Goal: Task Accomplishment & Management: Manage account settings

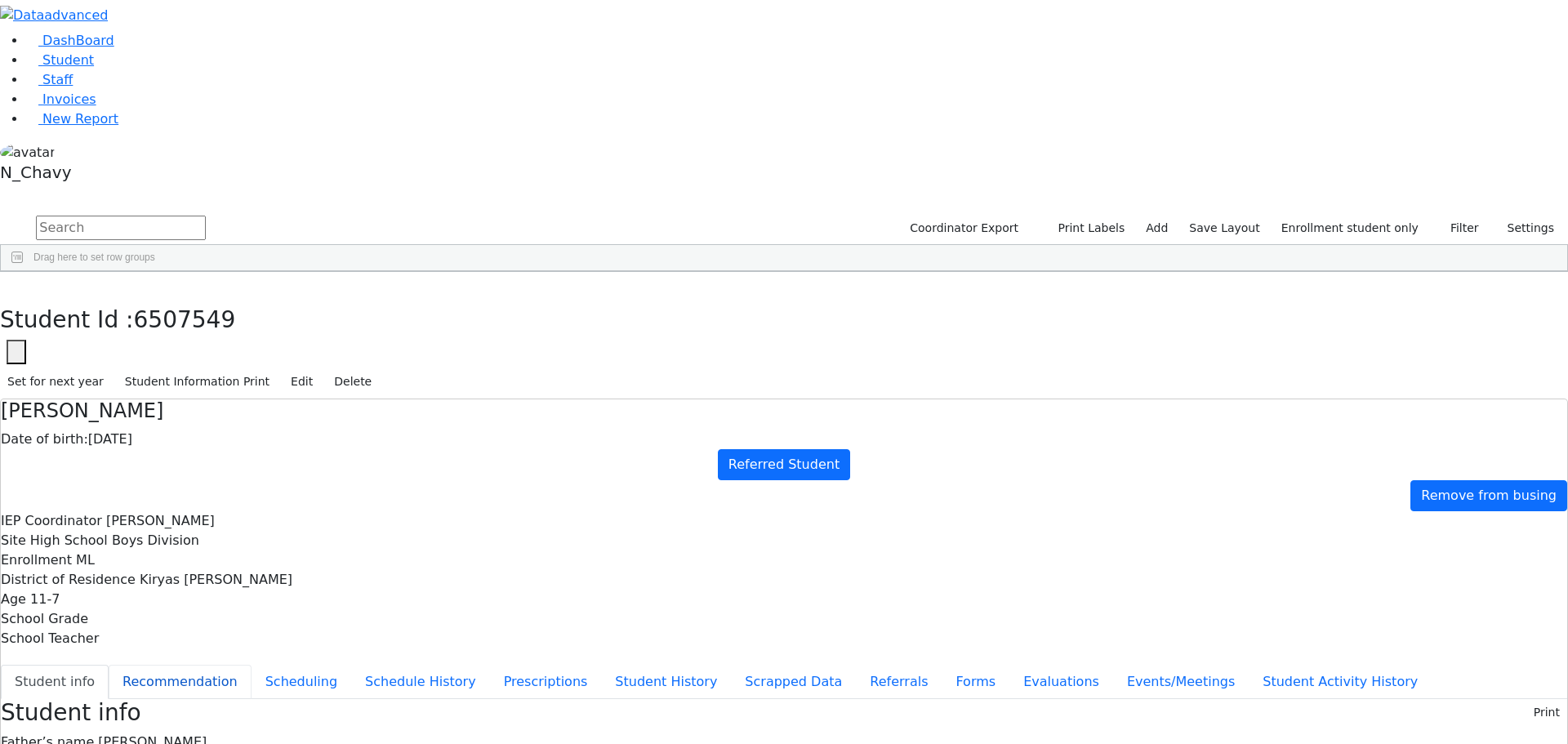
click at [252, 665] on button "Recommendation" at bounding box center [180, 682] width 143 height 34
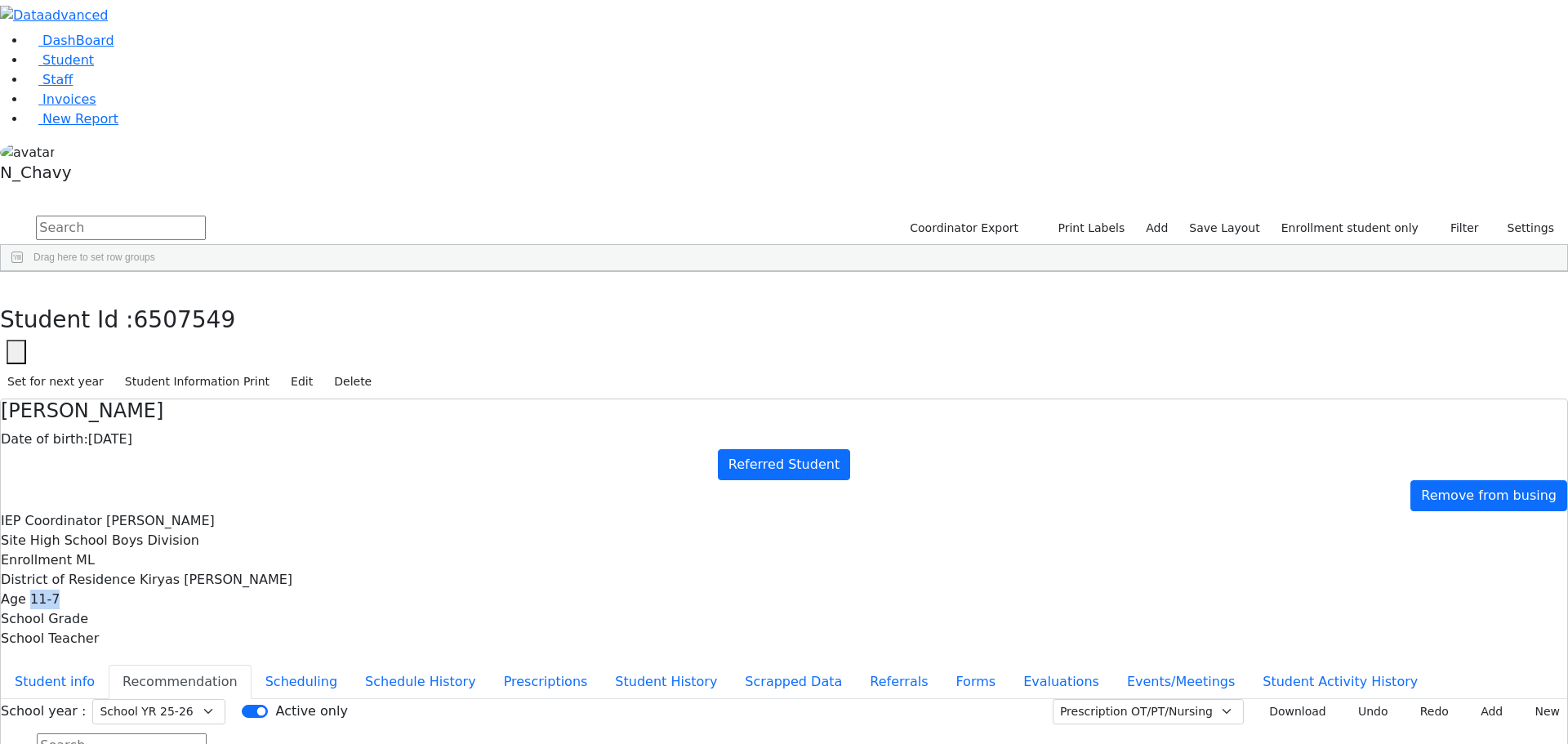
drag, startPoint x: 1034, startPoint y: 147, endPoint x: 1079, endPoint y: 147, distance: 45.0
click at [60, 592] on span "11-7" at bounding box center [45, 600] width 30 height 16
click at [856, 665] on button "Referrals" at bounding box center [899, 682] width 86 height 34
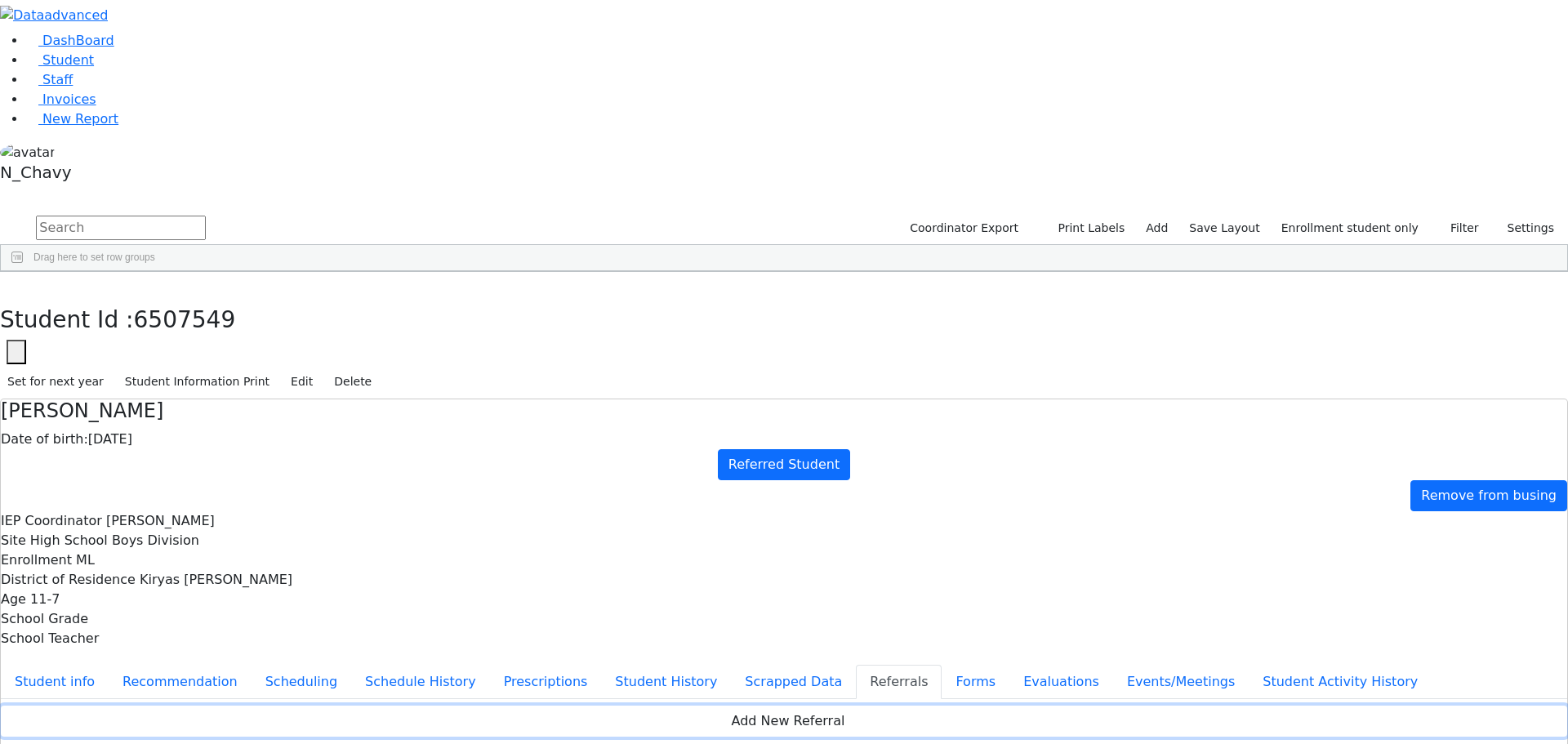
click at [999, 706] on button "Add New Referral" at bounding box center [784, 721] width 1566 height 31
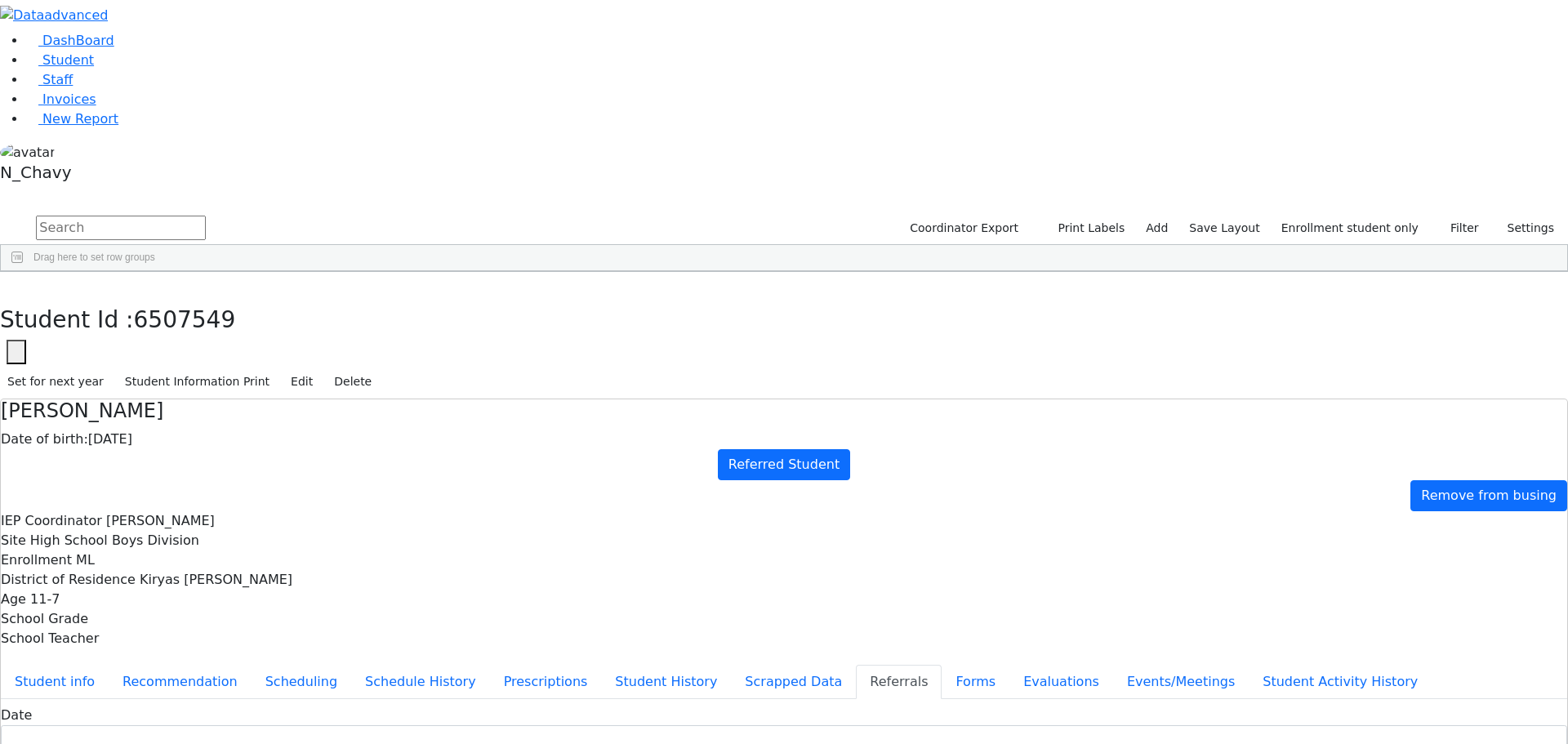
paste textarea "Due to some concerns raised regarding [PERSON_NAME]'s speech and language skill…"
type textarea "Due to some concerns raised regarding [PERSON_NAME]'s speech and language skill…"
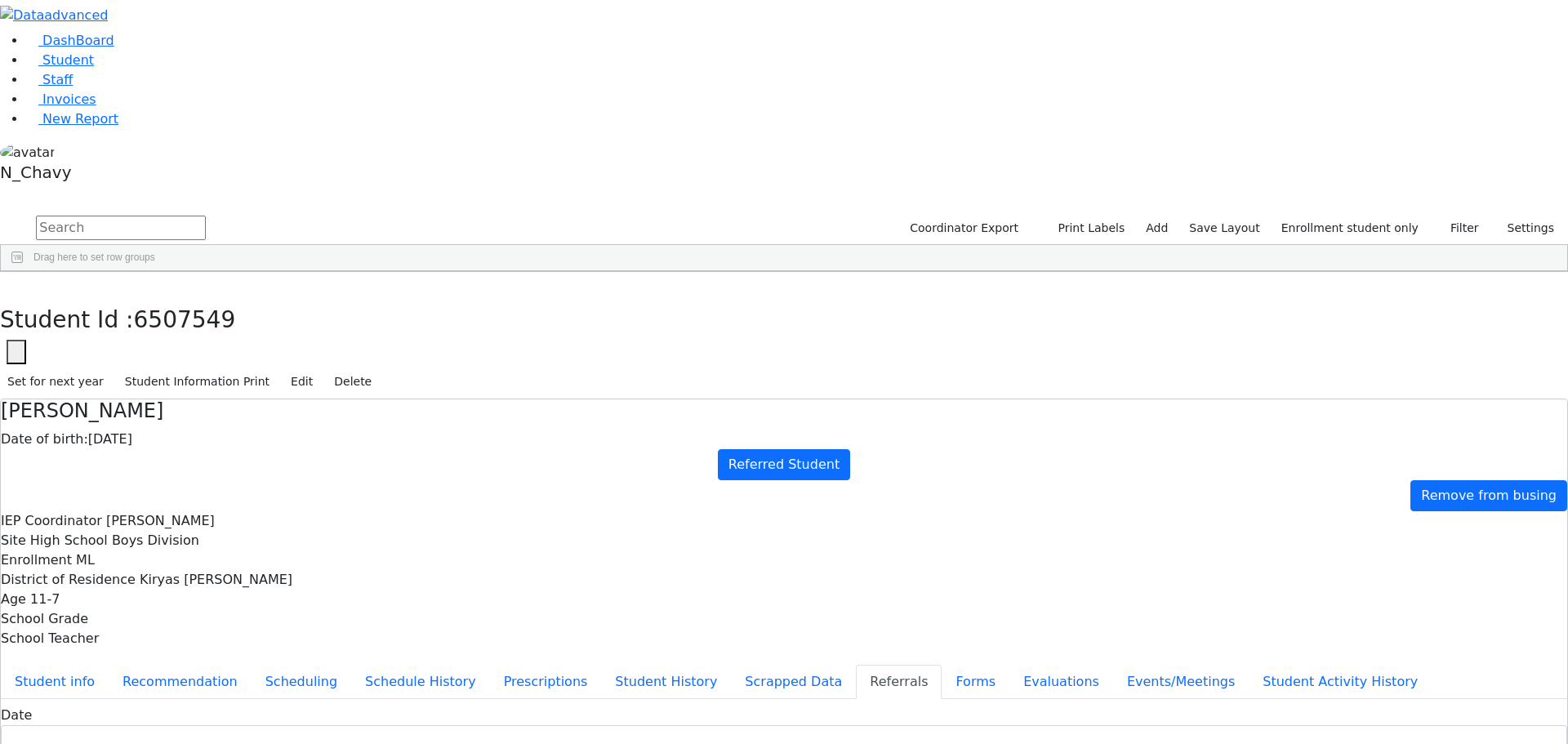
checkbox input "true"
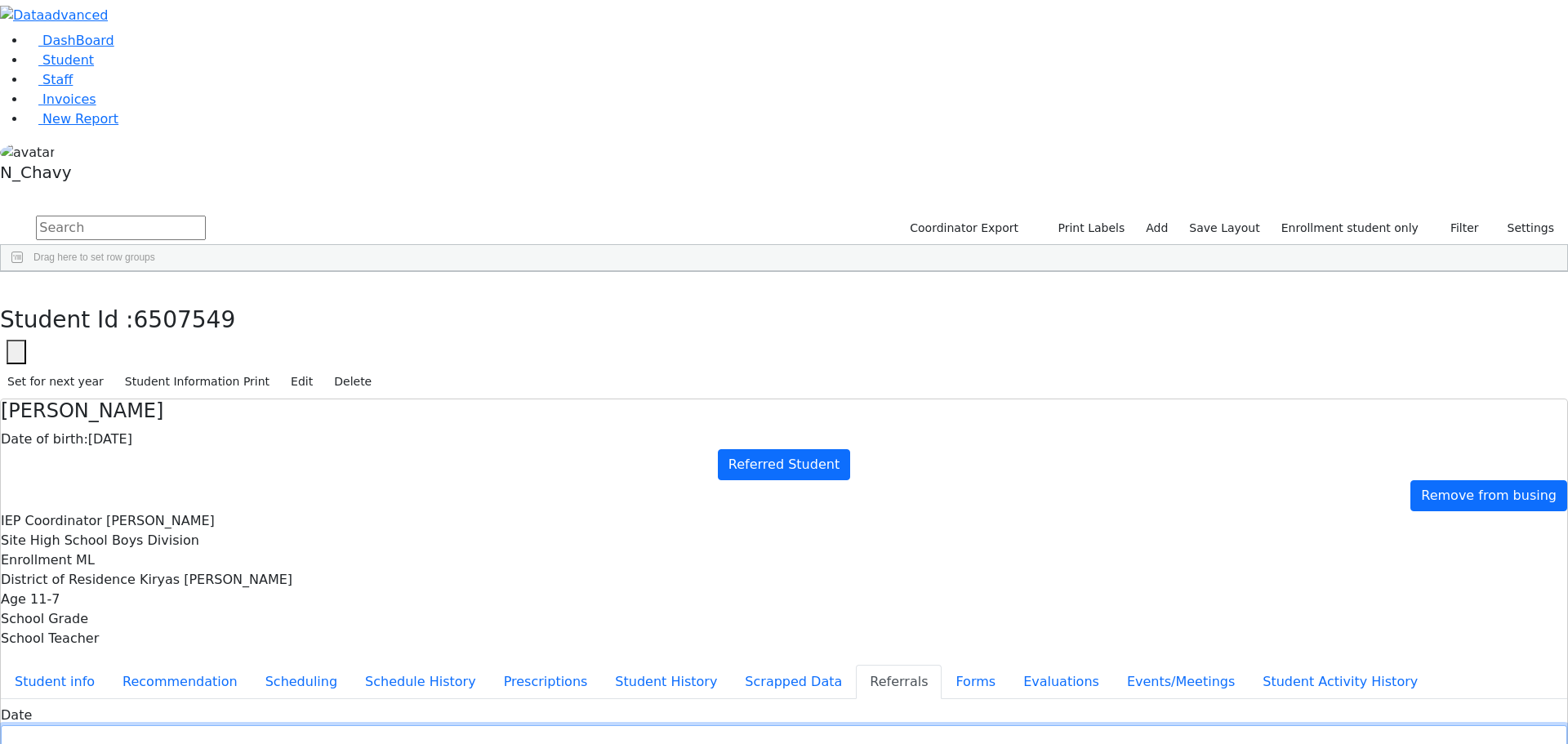
click at [643, 725] on input "text" at bounding box center [784, 737] width 1566 height 25
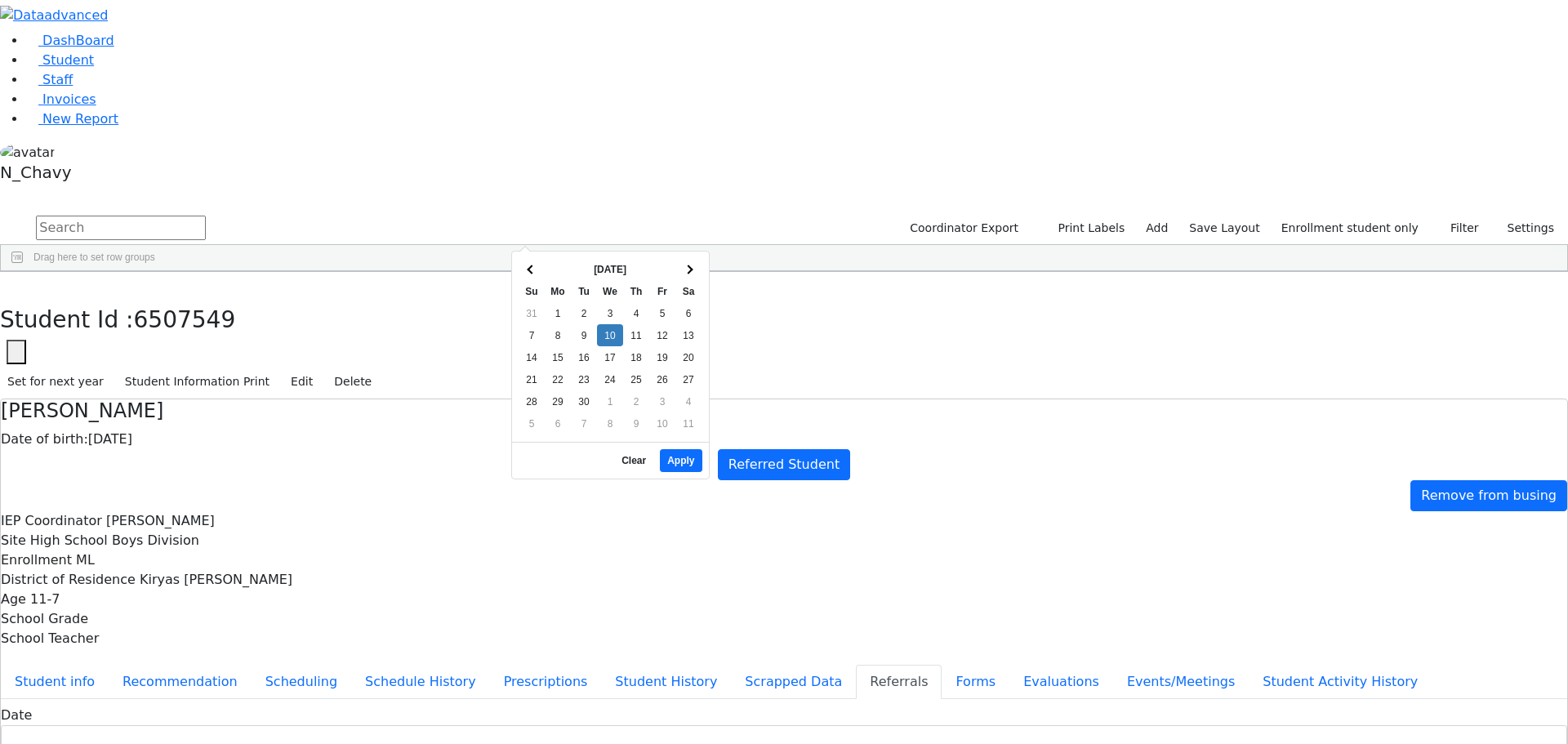
click at [550, 267] on th "[DATE]" at bounding box center [609, 269] width 130 height 22
click at [687, 449] on button "Apply" at bounding box center [681, 460] width 42 height 23
type input "[DATE]"
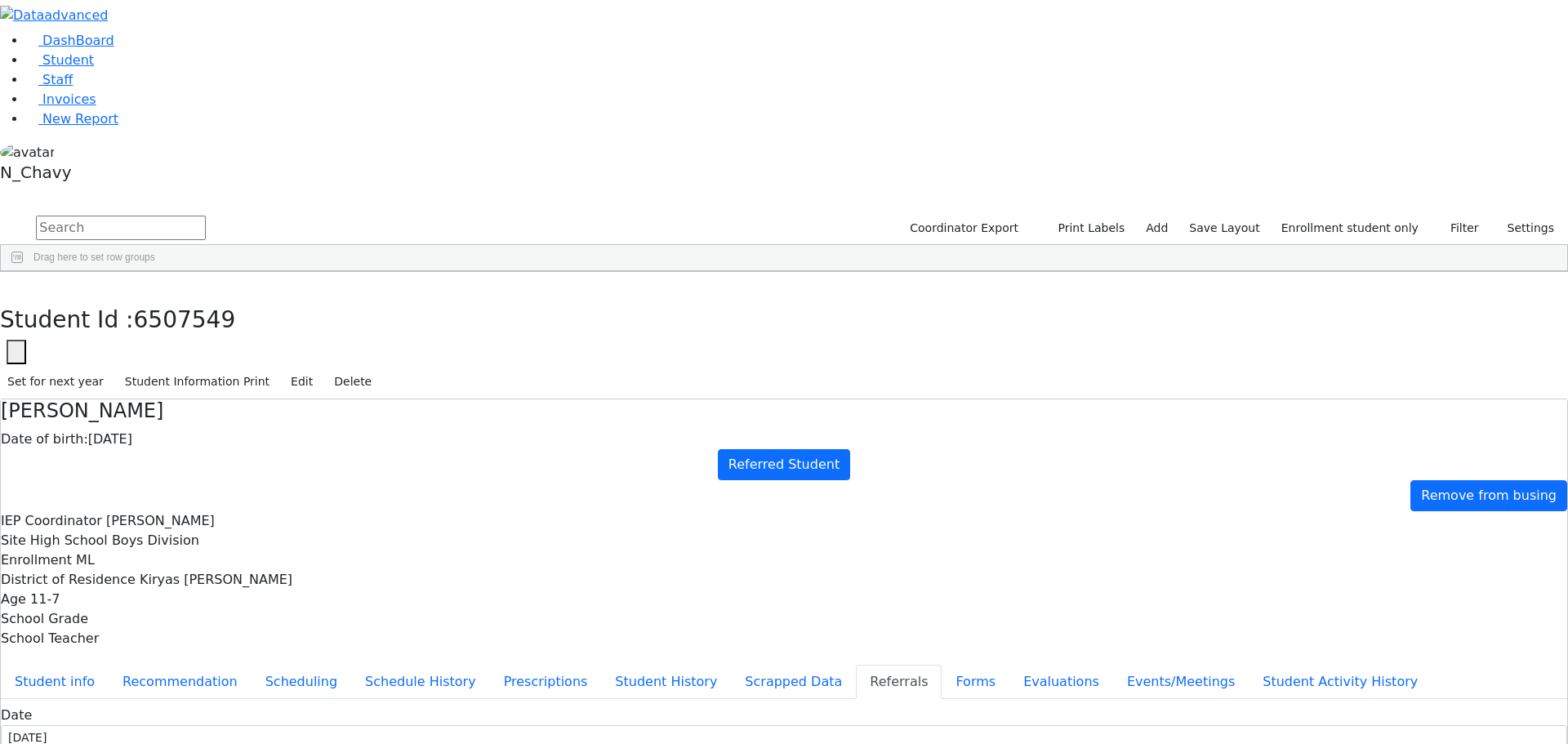
type input "[PERSON_NAME]"
select select "Chairperson"
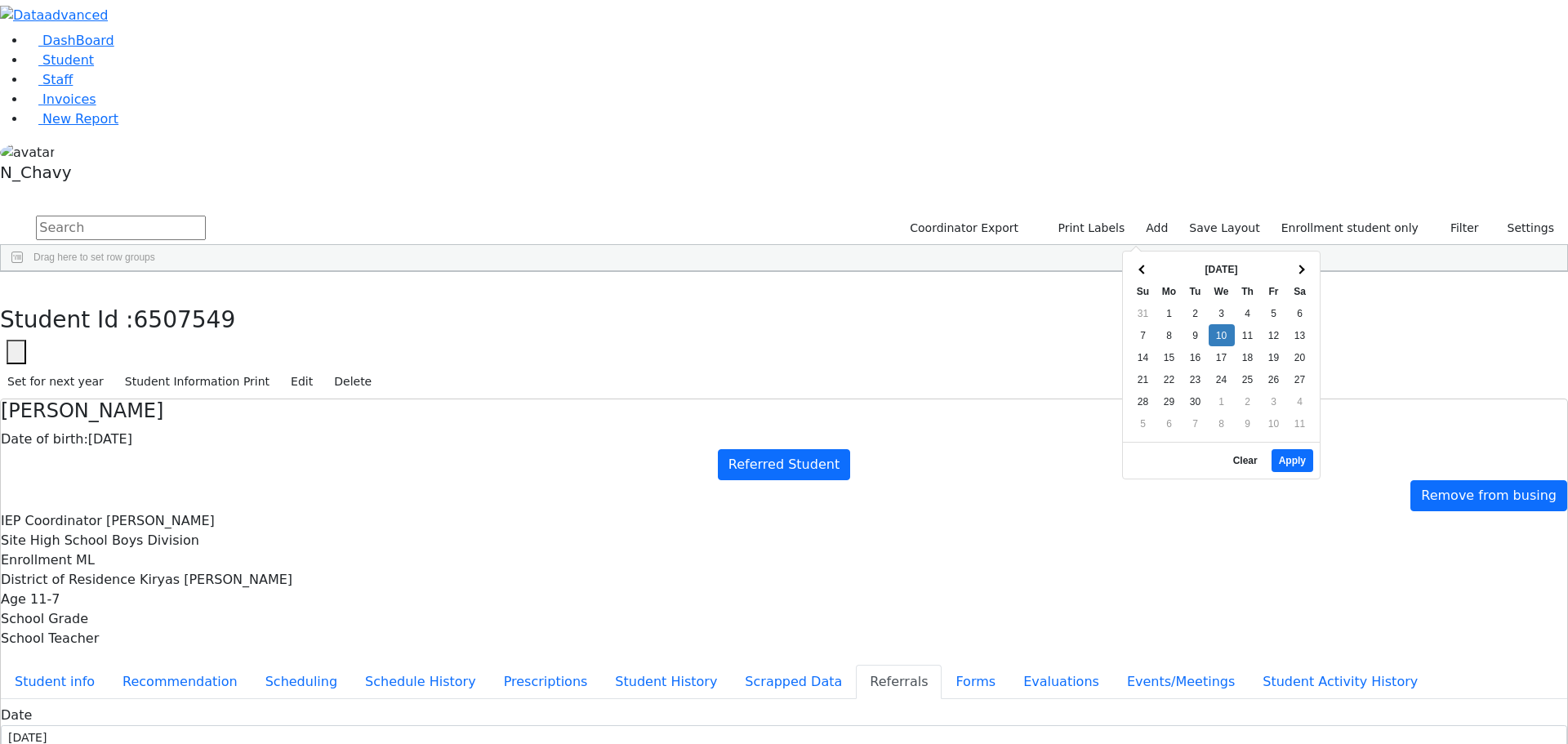
drag, startPoint x: 1168, startPoint y: 439, endPoint x: 1168, endPoint y: 403, distance: 36.0
click at [1168, 442] on div "[DATE] - [DATE] Clear Apply" at bounding box center [1222, 460] width 197 height 37
click at [1288, 449] on button "Apply" at bounding box center [1292, 460] width 42 height 23
type input "[DATE]"
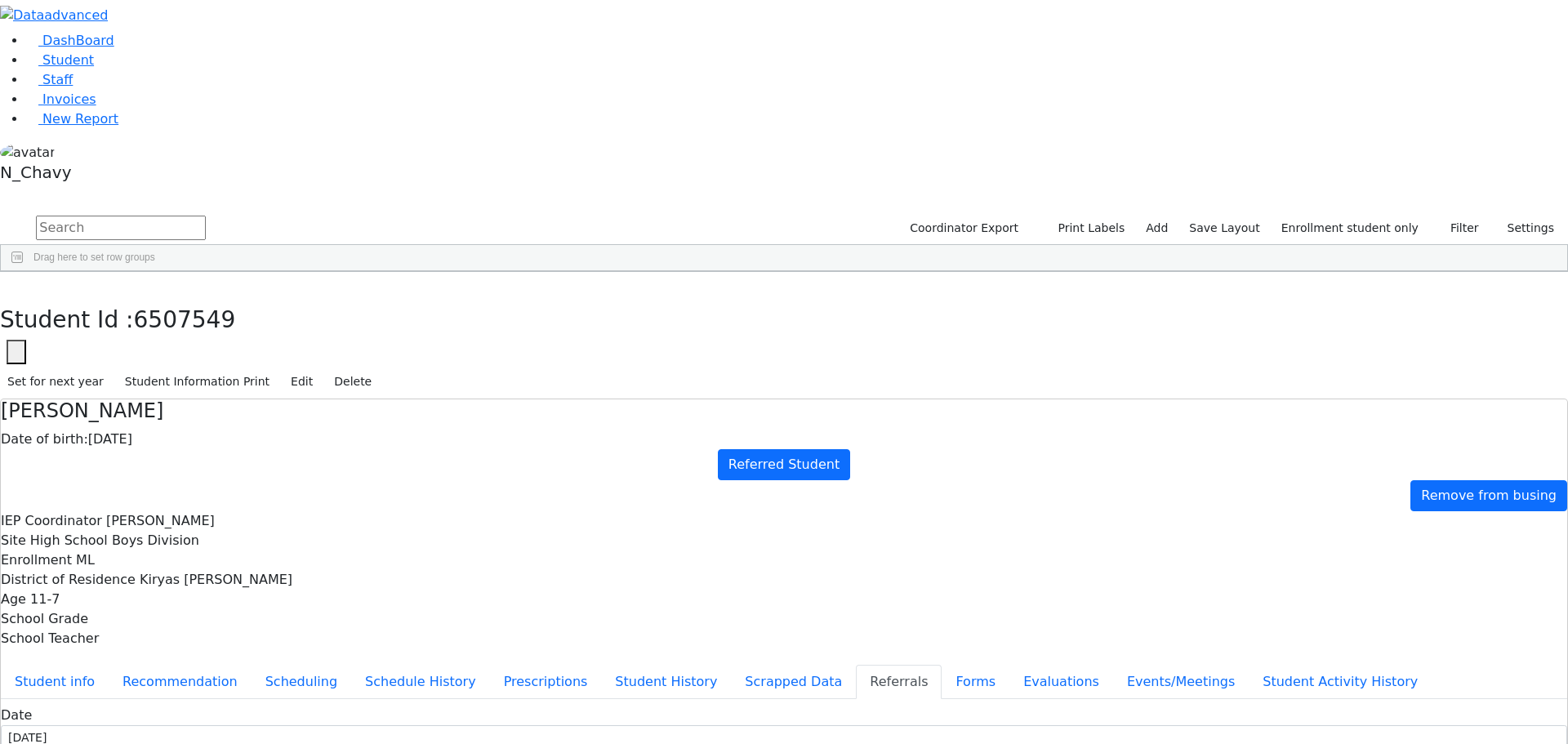
click at [1009, 665] on button "Evaluations" at bounding box center [1061, 682] width 104 height 34
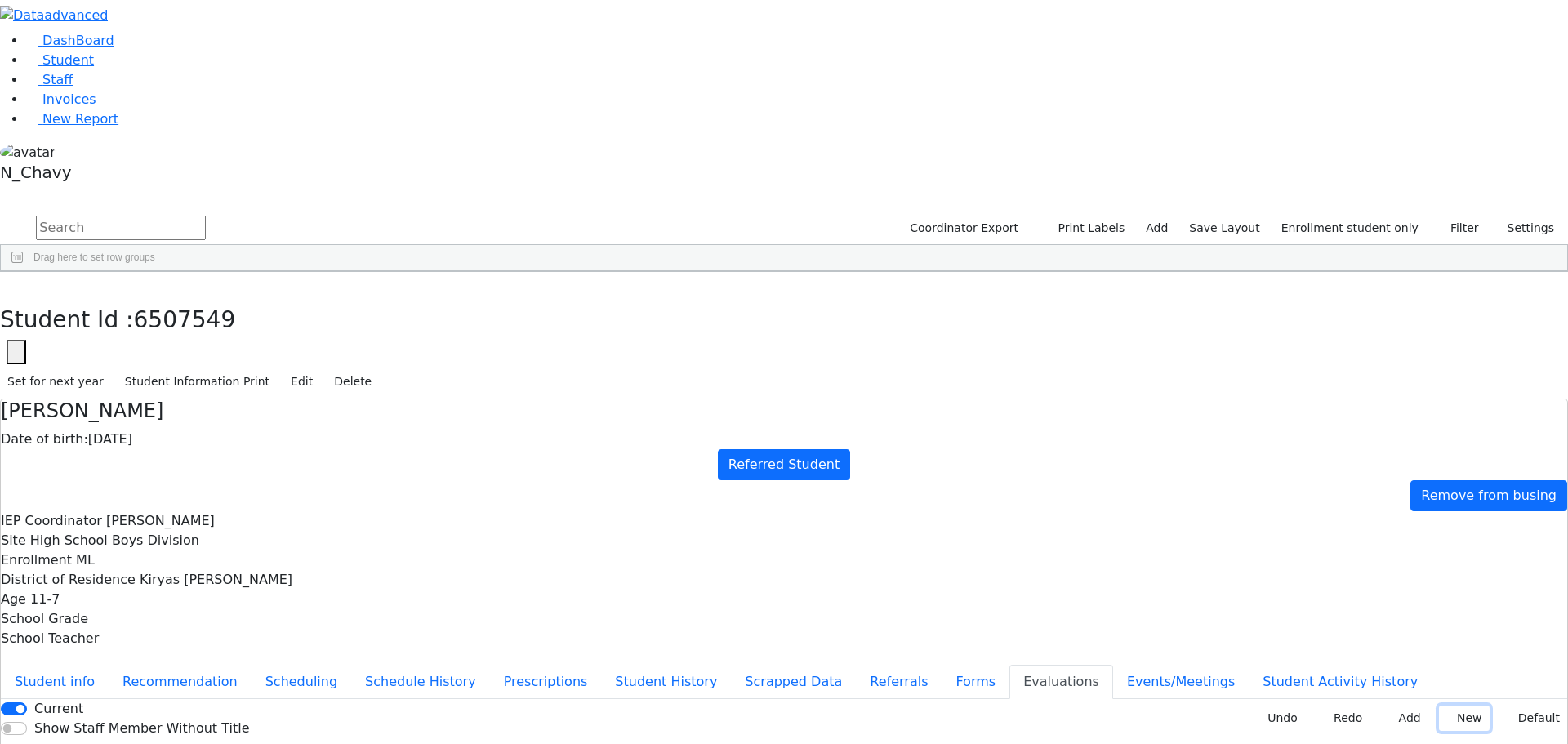
click at [1441, 706] on button "New" at bounding box center [1463, 718] width 51 height 25
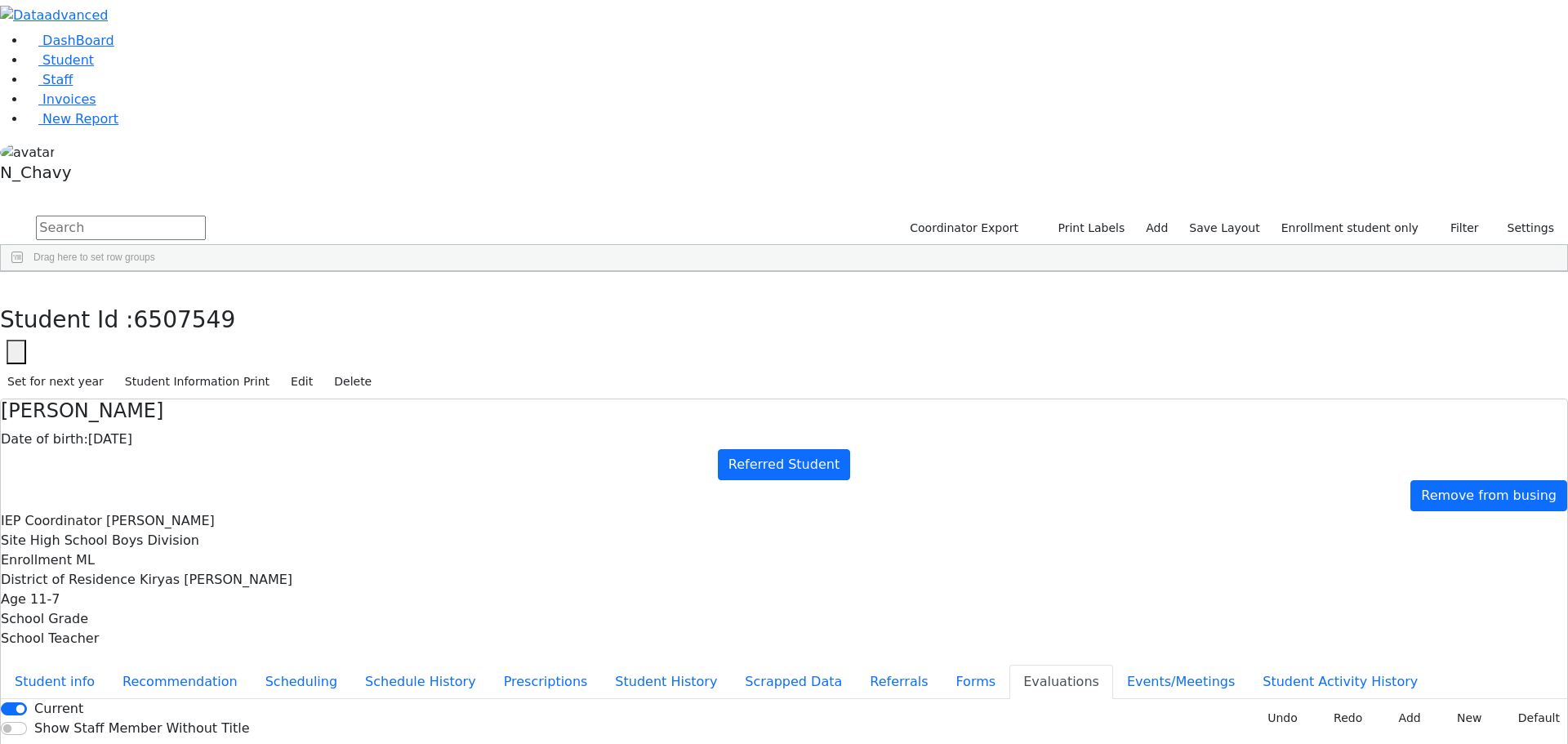
click at [1449, 706] on button "New" at bounding box center [1463, 718] width 51 height 25
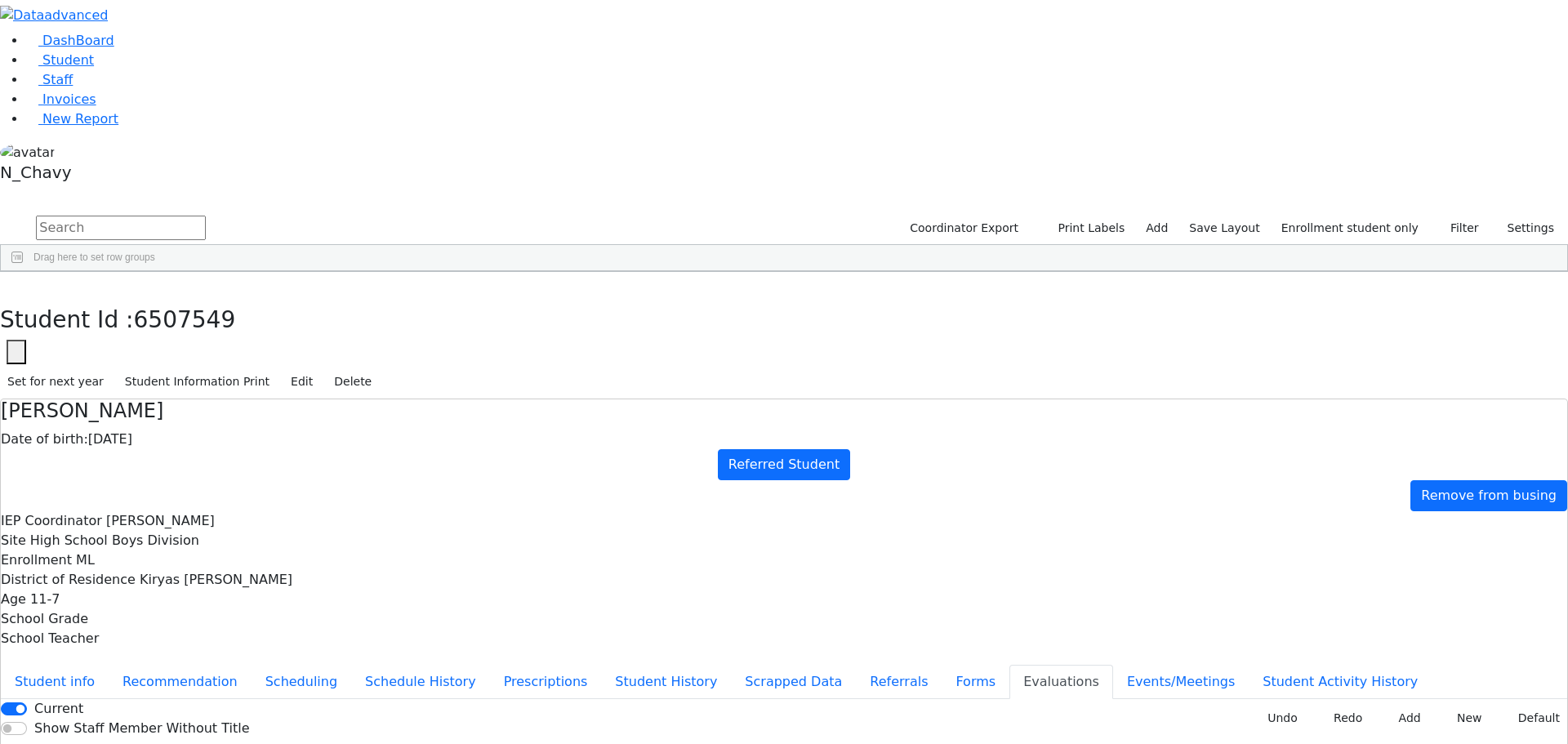
click at [856, 665] on button "Referrals" at bounding box center [899, 682] width 86 height 34
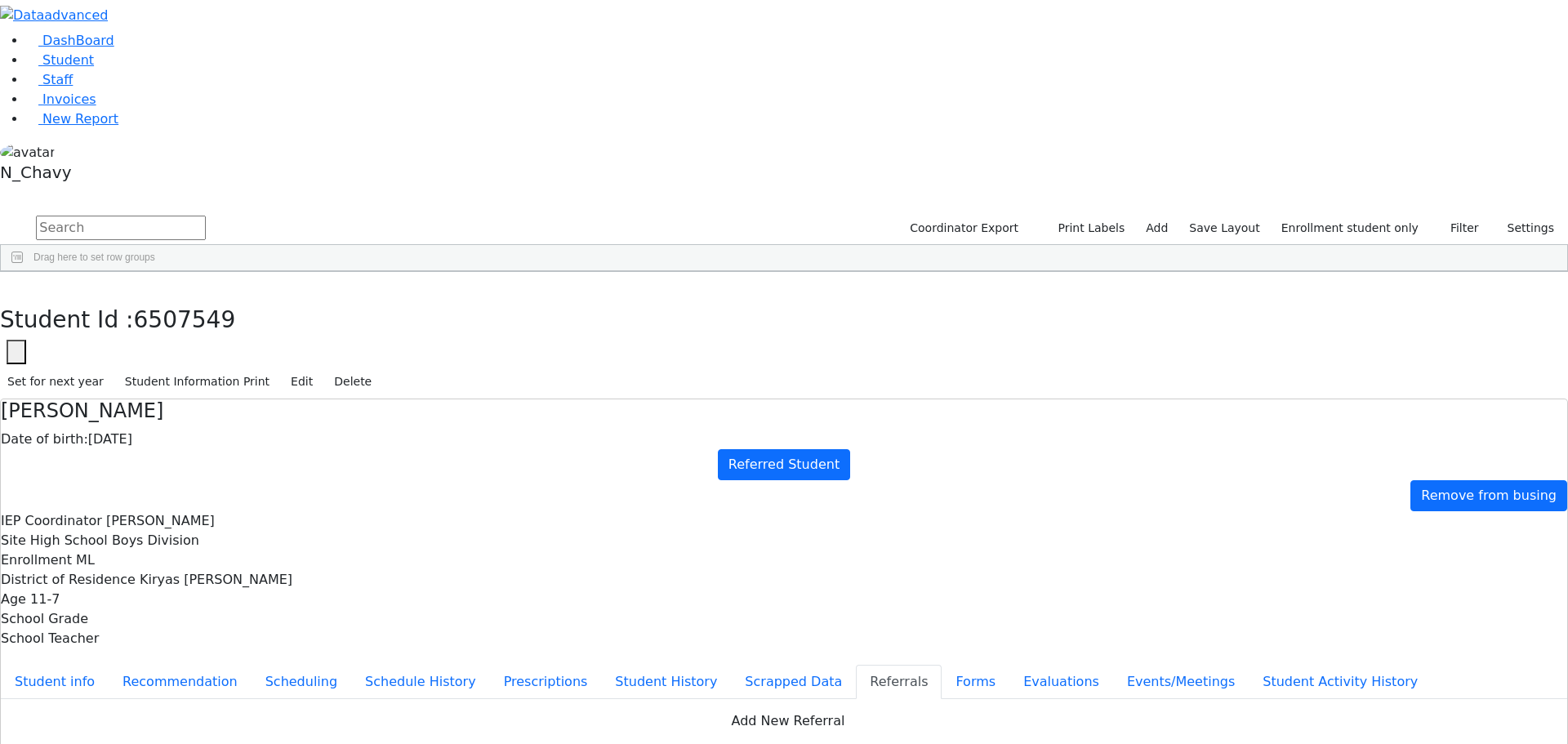
drag, startPoint x: 1468, startPoint y: 253, endPoint x: 1454, endPoint y: 257, distance: 14.6
click at [109, 665] on button "Student info" at bounding box center [55, 682] width 108 height 34
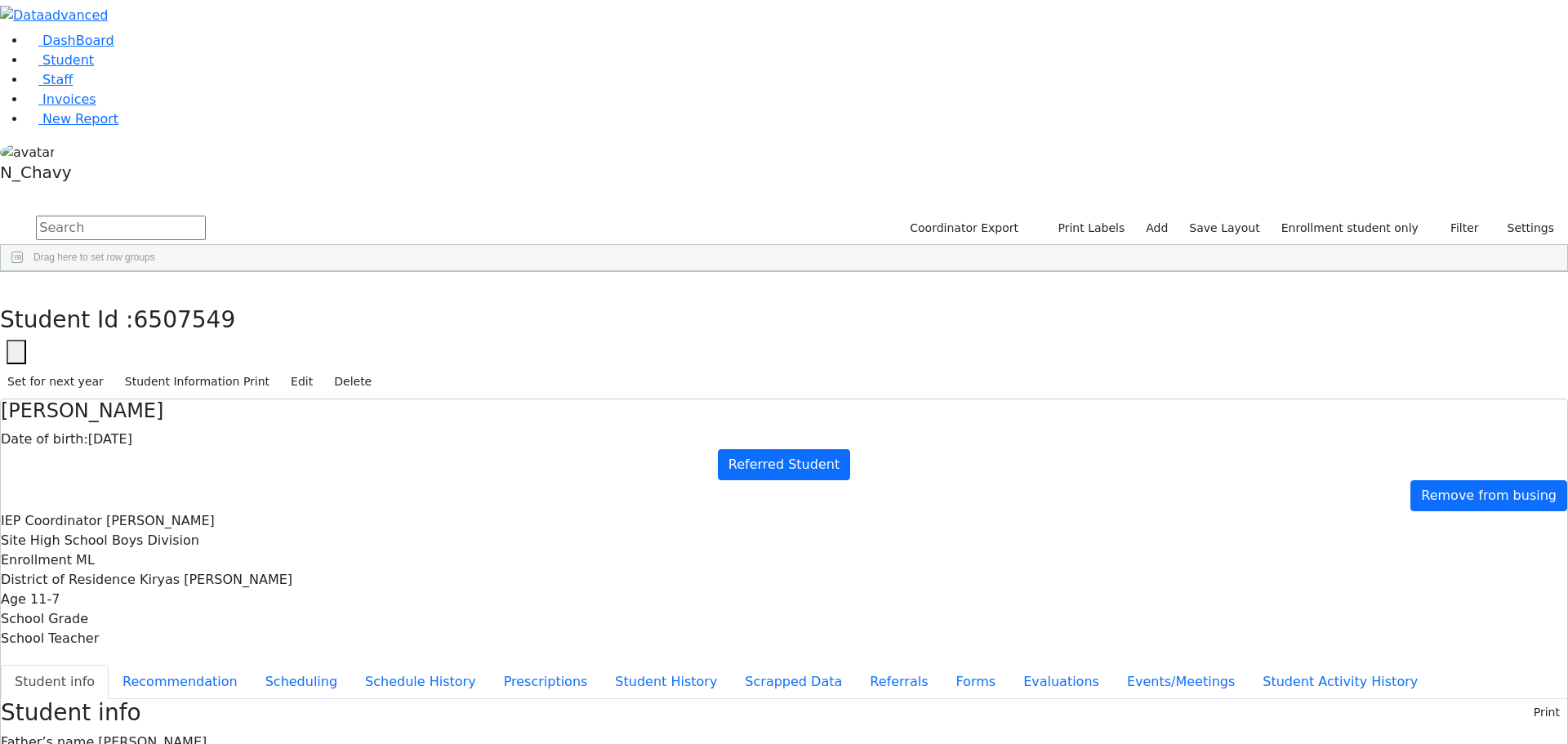
drag, startPoint x: 636, startPoint y: 232, endPoint x: 780, endPoint y: 545, distance: 344.5
click at [1113, 665] on button "Events/Meetings" at bounding box center [1181, 682] width 135 height 34
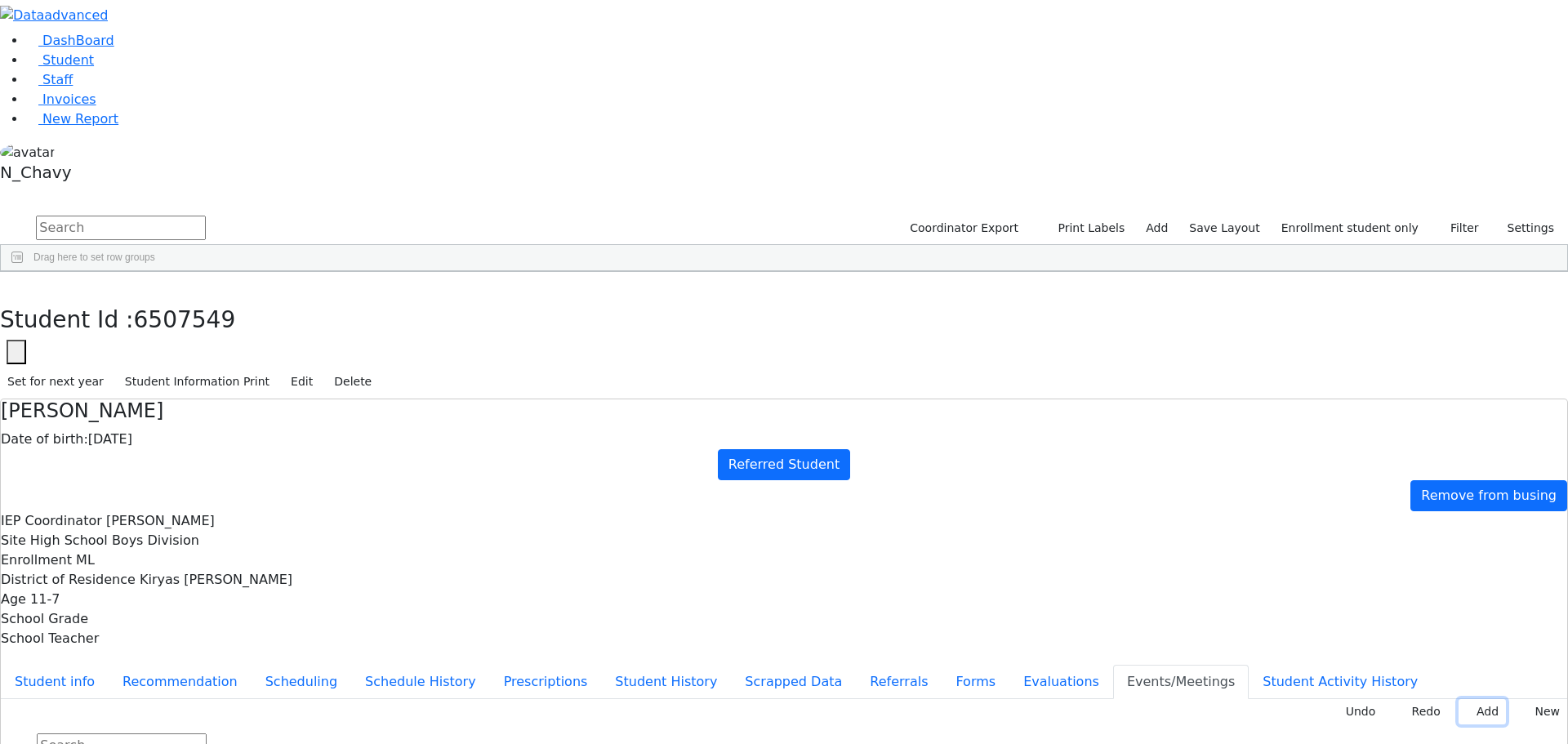
click at [1464, 699] on button "Add" at bounding box center [1482, 711] width 48 height 25
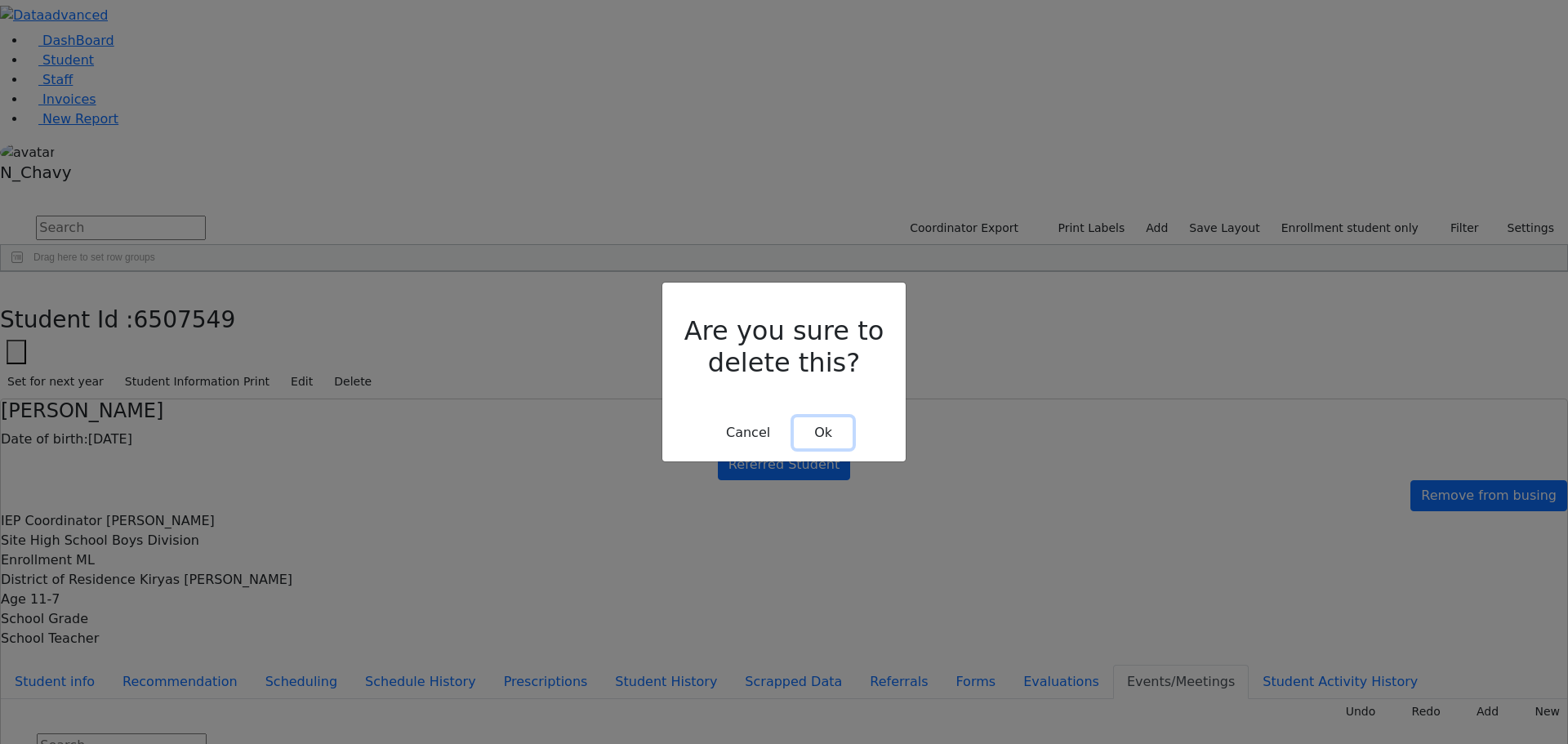
click at [823, 419] on button "Ok" at bounding box center [822, 432] width 59 height 31
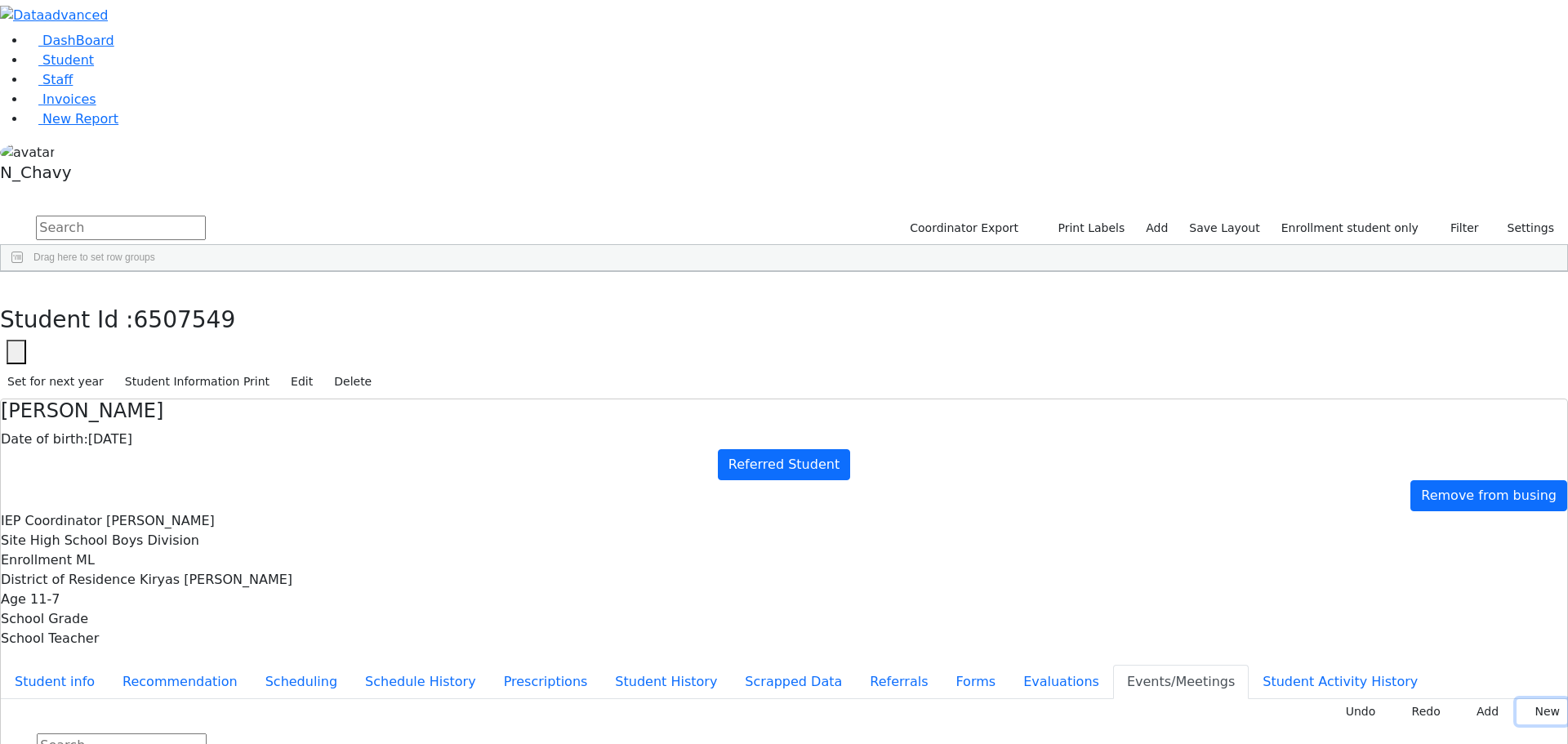
click at [1533, 699] on button "New" at bounding box center [1541, 711] width 51 height 25
type input "[DATE]"
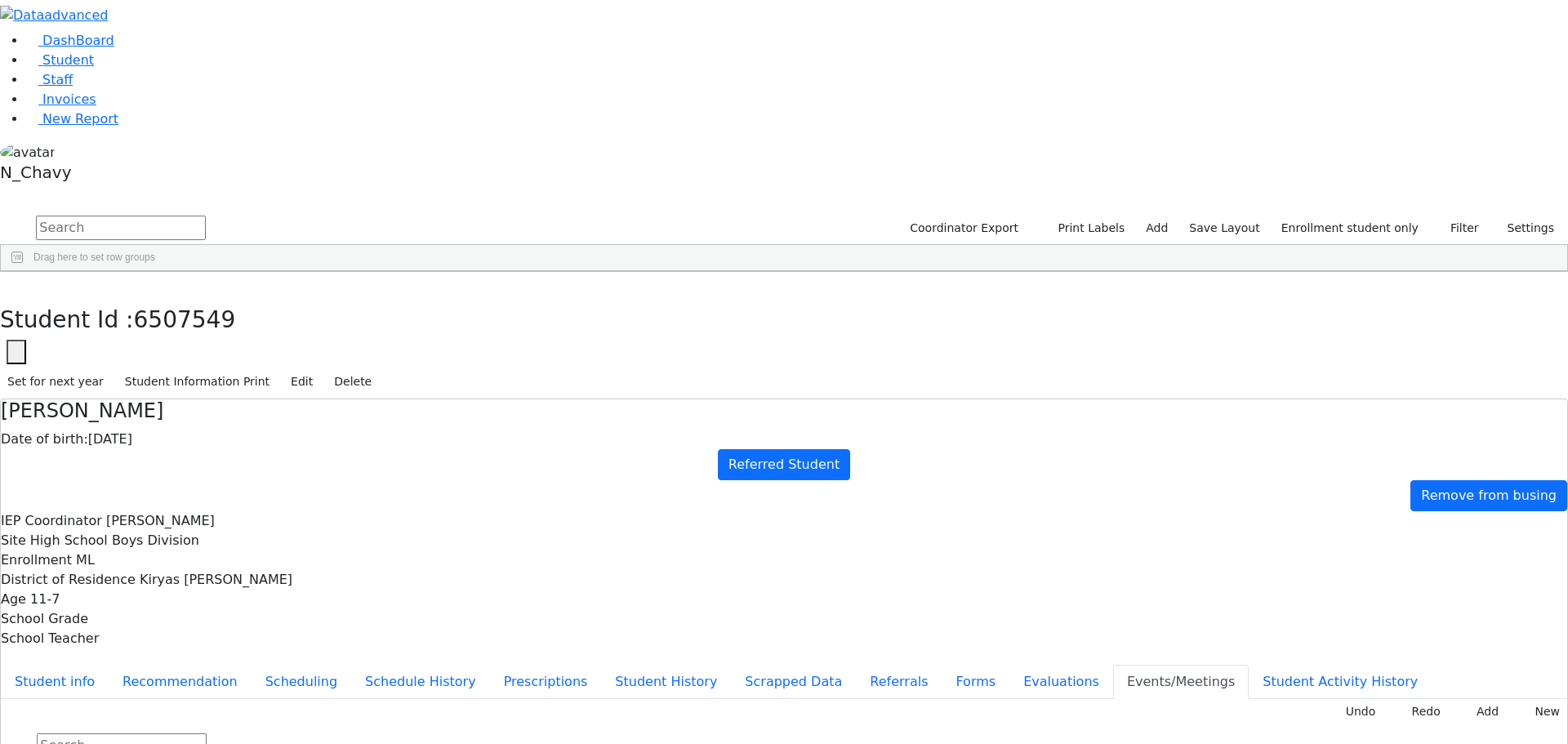
drag, startPoint x: 984, startPoint y: 400, endPoint x: 1051, endPoint y: 335, distance: 93.3
type input "Review SL & PT E"
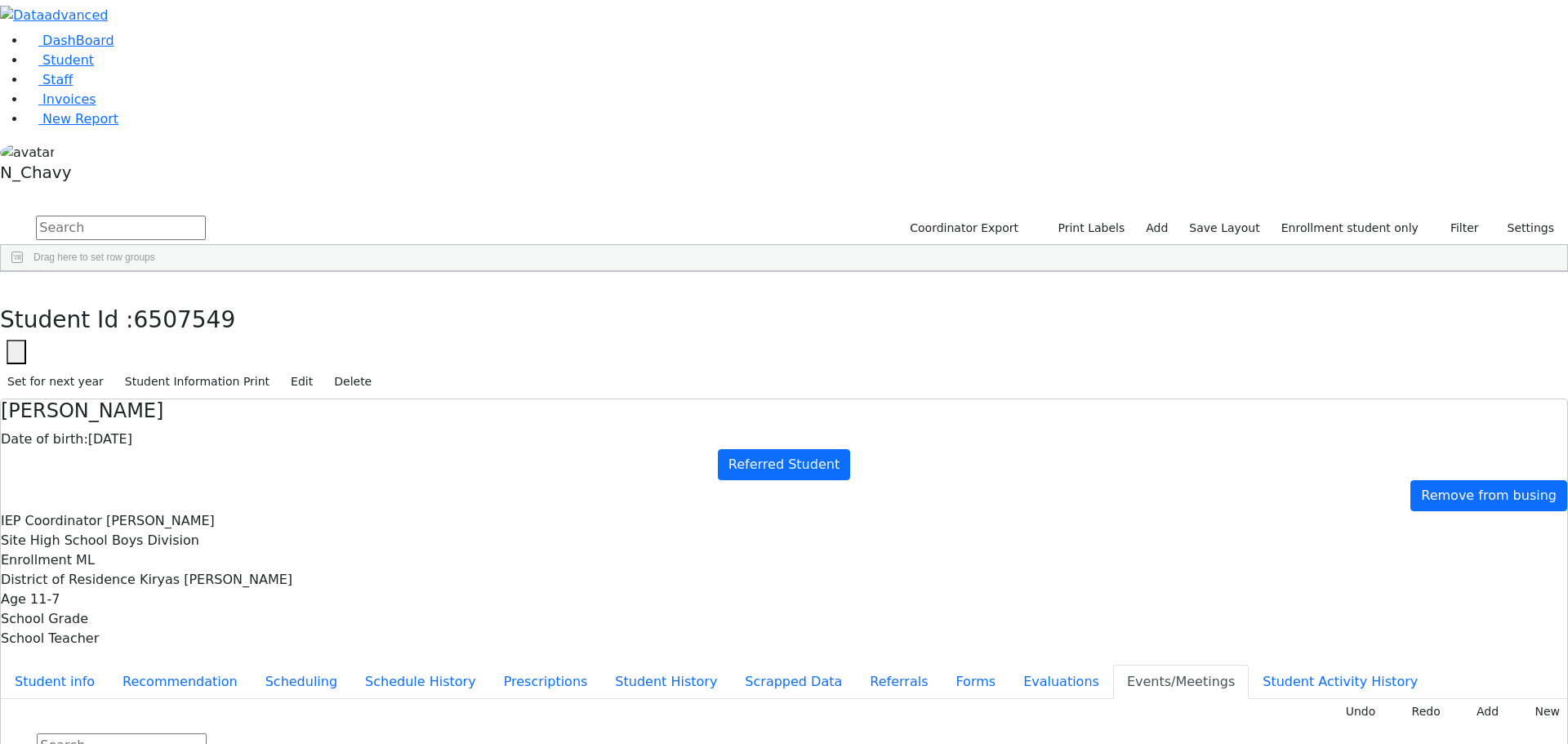
click at [1009, 665] on button "Evaluations" at bounding box center [1061, 682] width 104 height 34
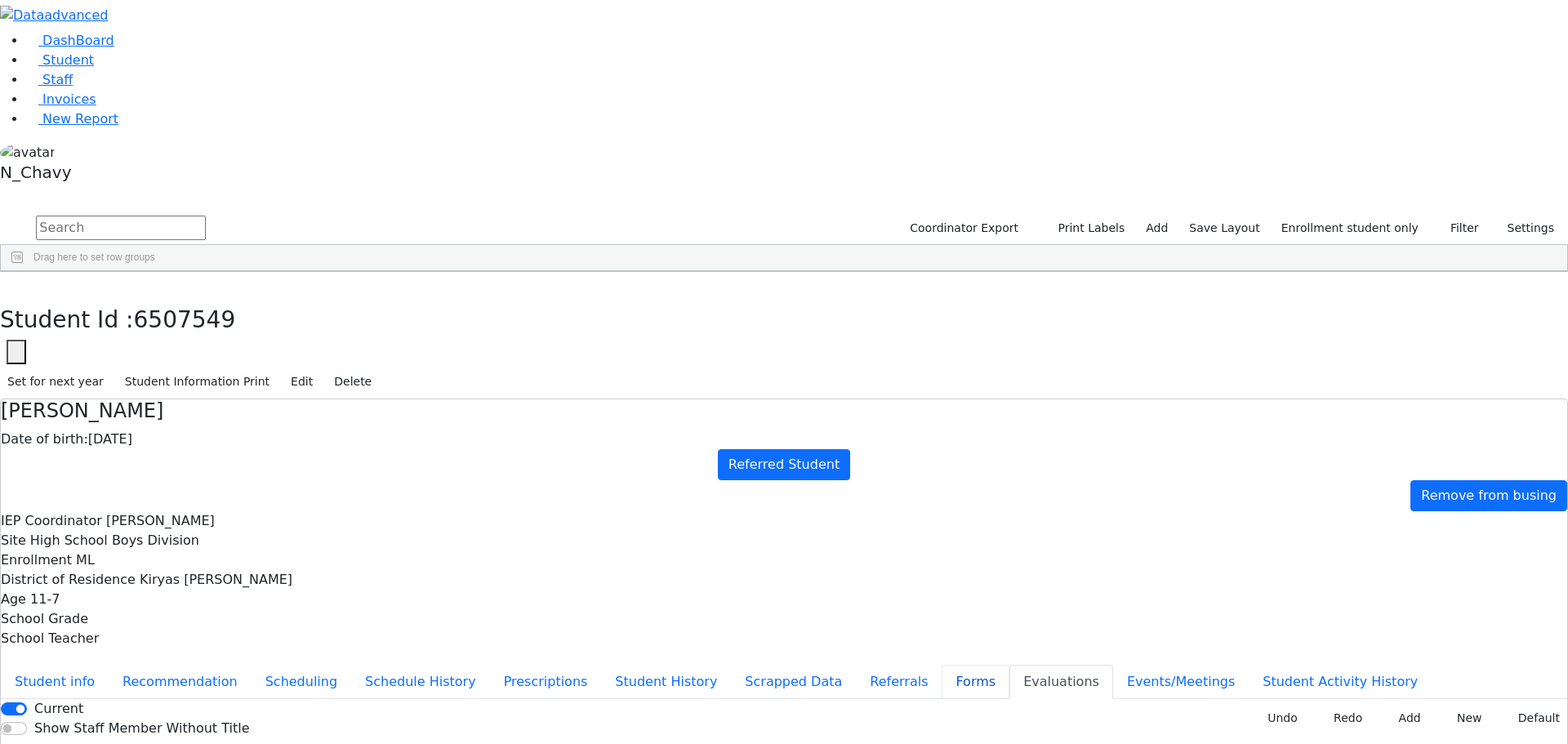
click at [942, 665] on button "Forms" at bounding box center [976, 682] width 68 height 34
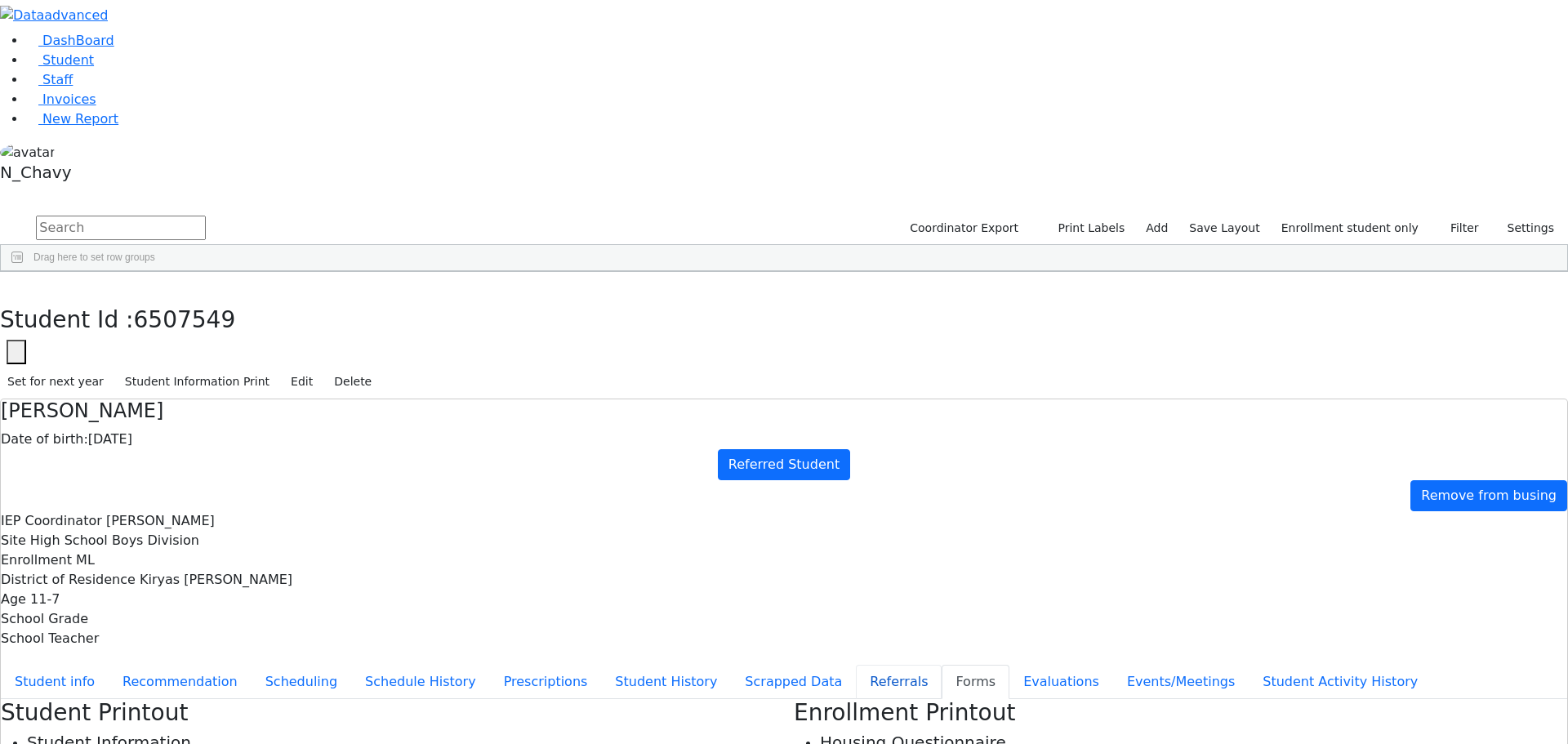
click at [856, 665] on button "Referrals" at bounding box center [899, 682] width 86 height 34
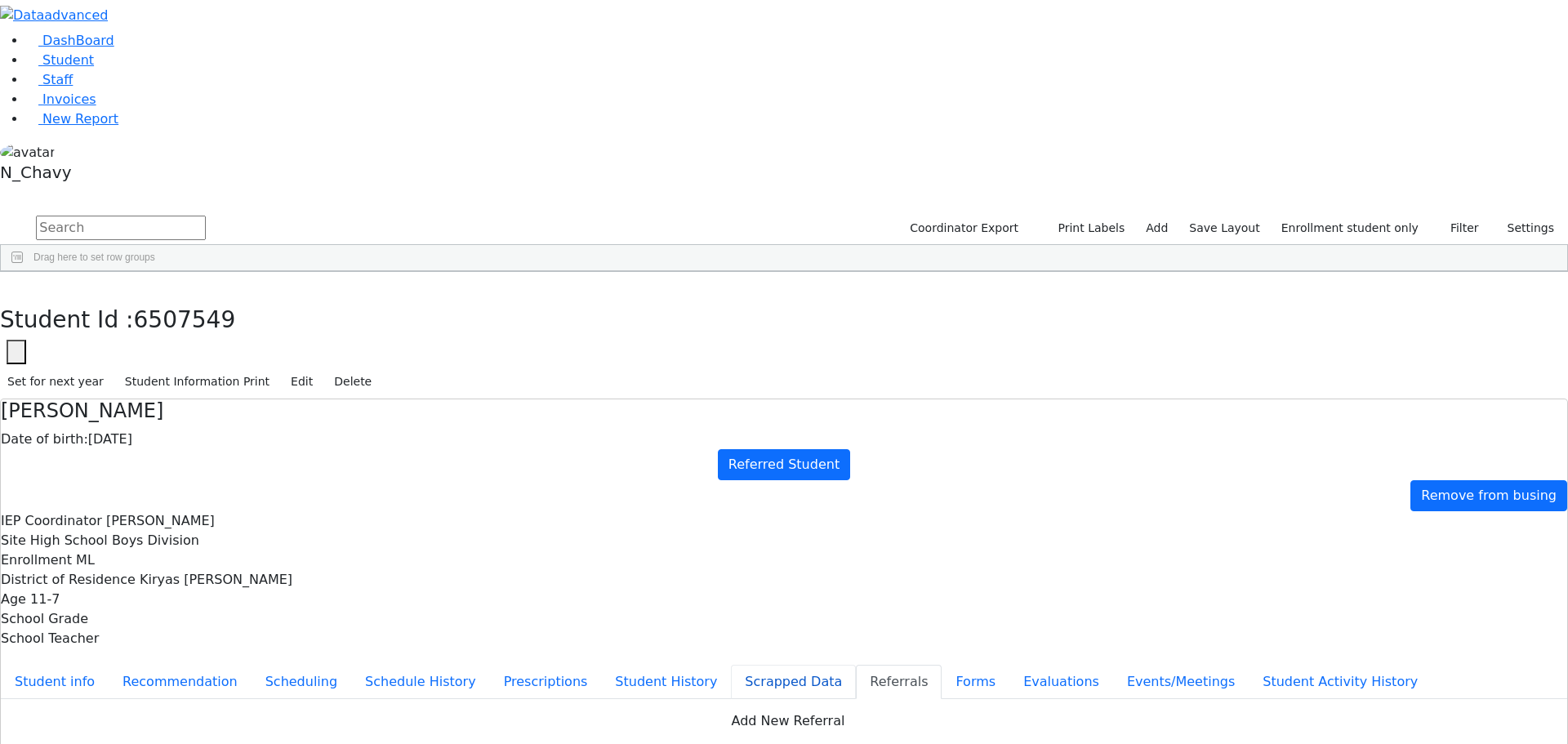
click at [731, 665] on button "Scrapped Data" at bounding box center [793, 682] width 125 height 34
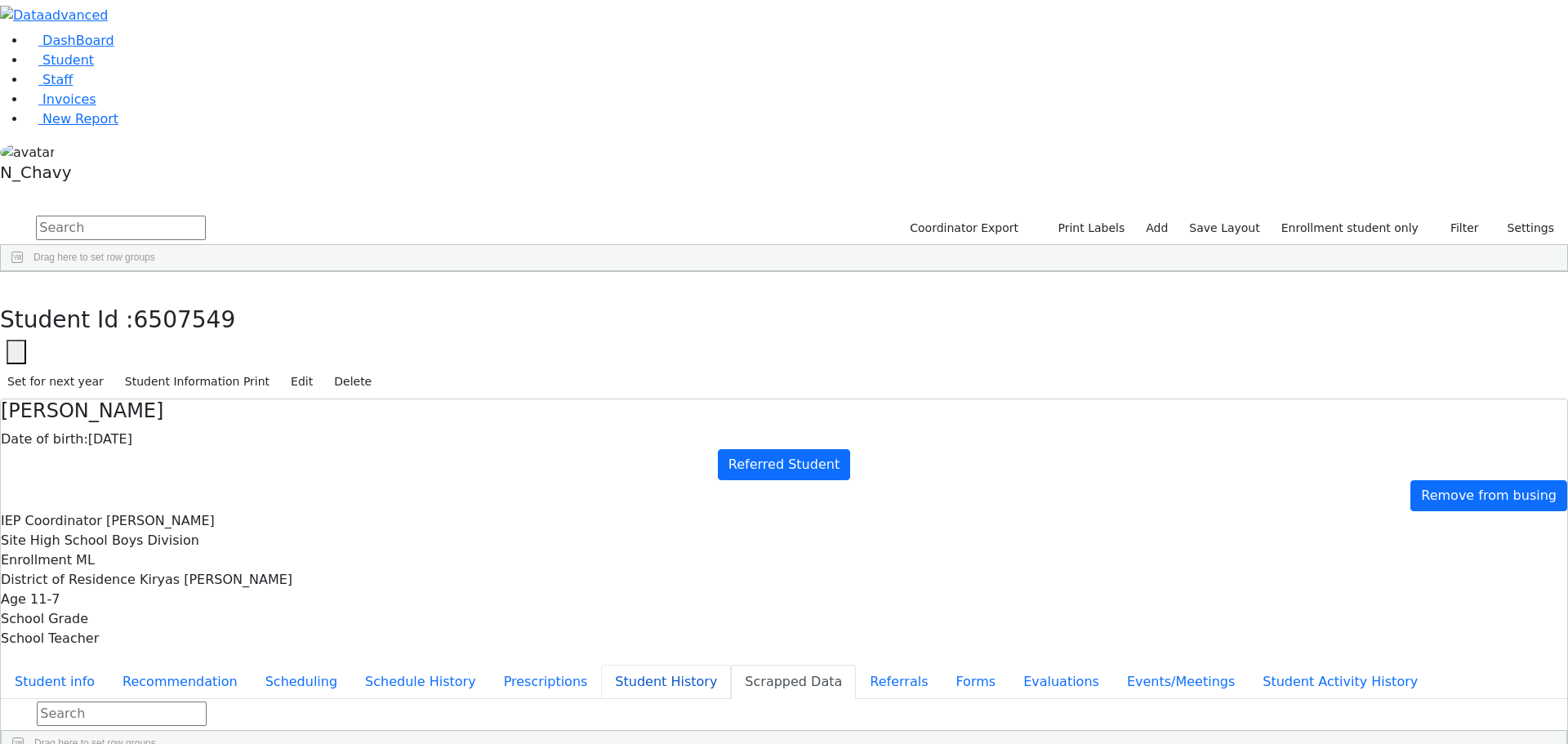
click at [601, 665] on button "Student History" at bounding box center [666, 682] width 129 height 34
click at [490, 665] on button "Prescriptions" at bounding box center [546, 682] width 112 height 34
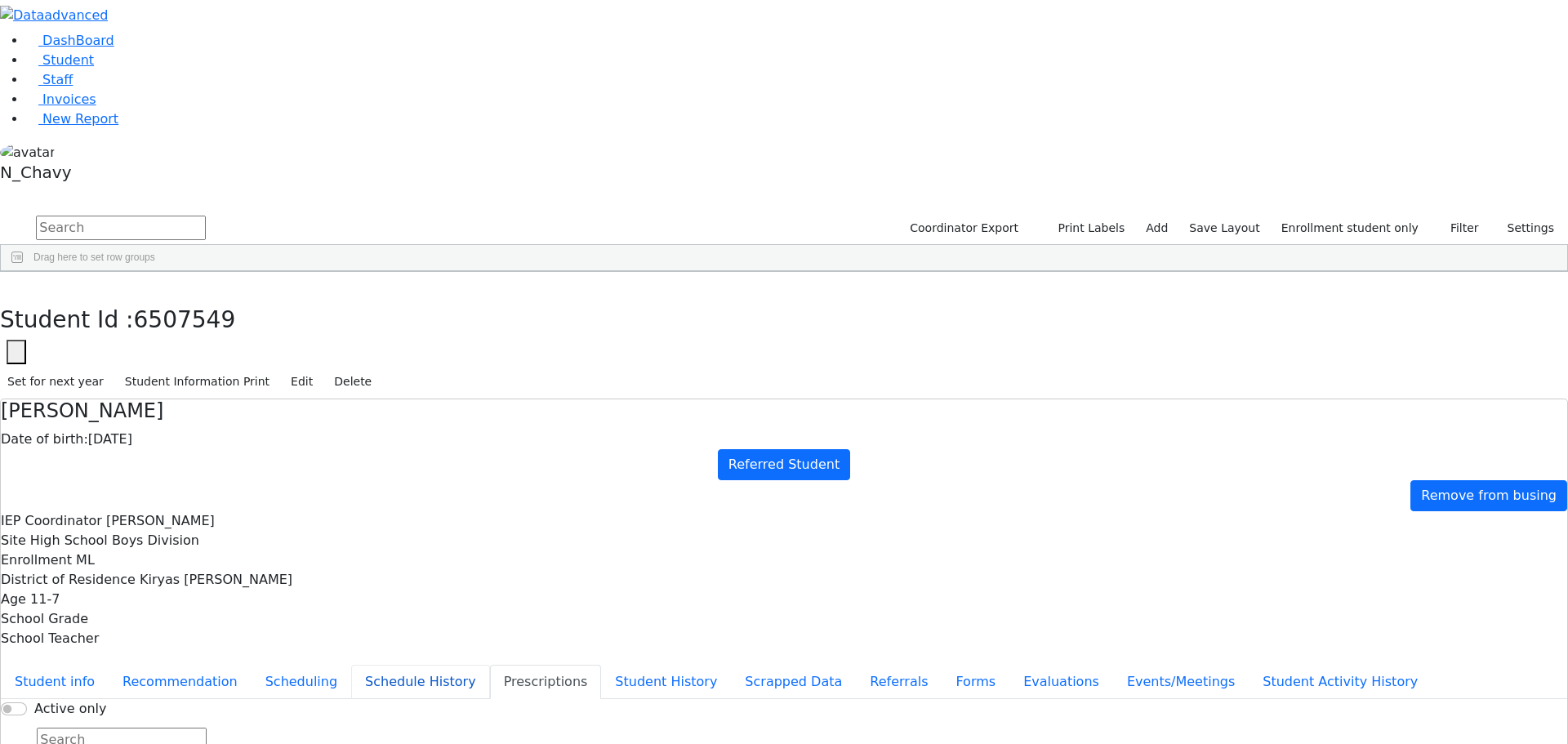
click at [388, 665] on button "Schedule History" at bounding box center [420, 682] width 138 height 34
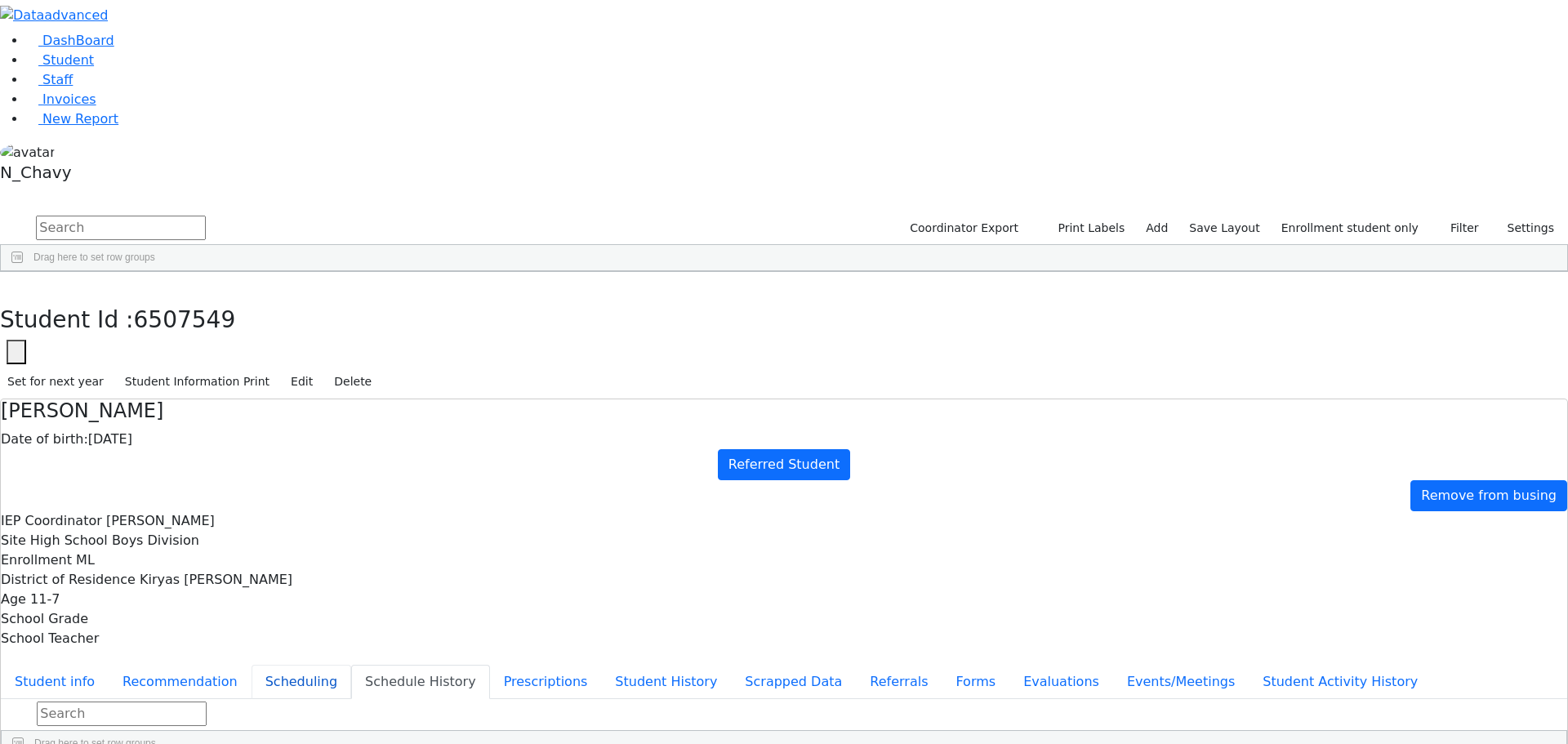
click at [351, 665] on button "Scheduling" at bounding box center [302, 682] width 100 height 34
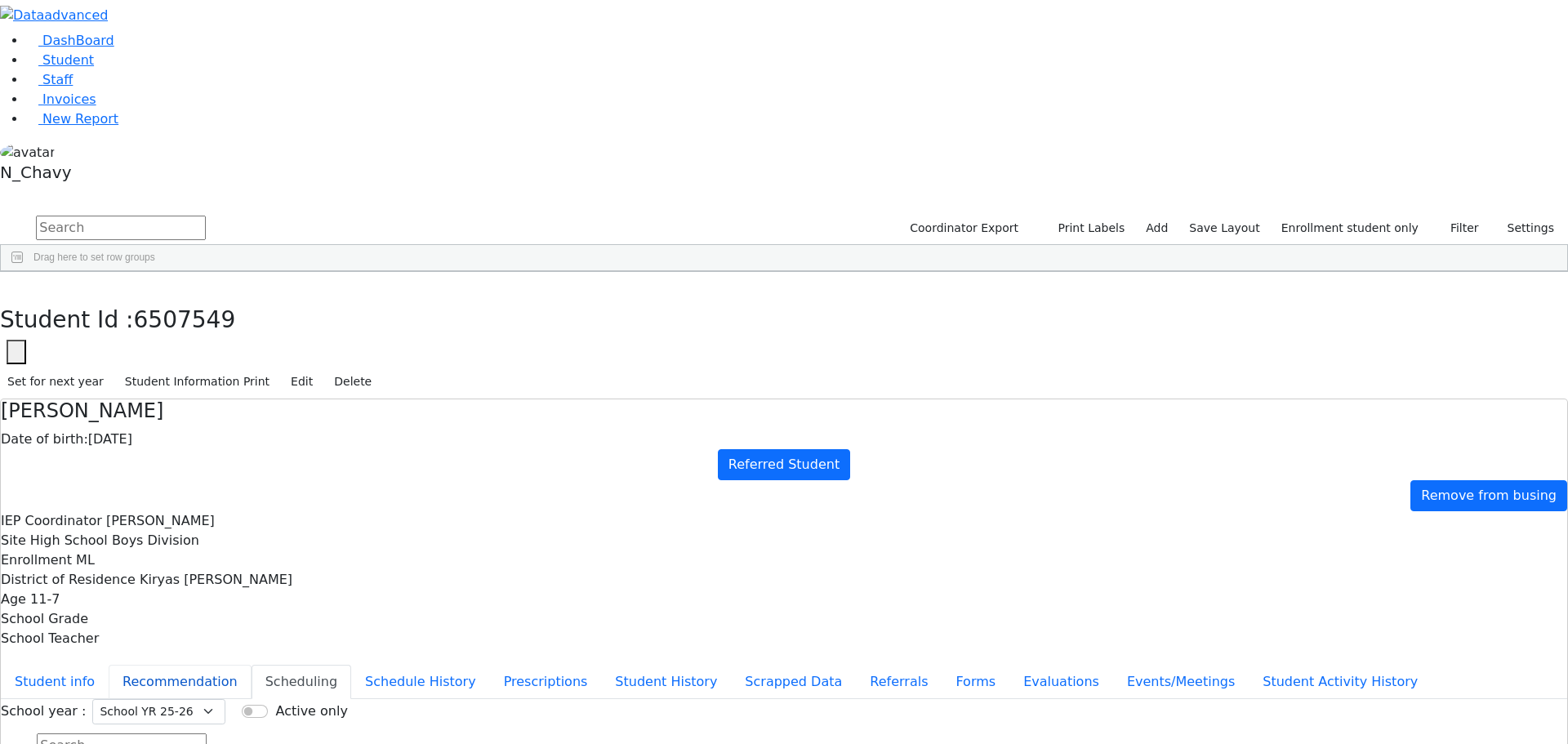
click at [252, 665] on button "Recommendation" at bounding box center [180, 682] width 143 height 34
click at [109, 665] on button "Student info" at bounding box center [55, 682] width 108 height 34
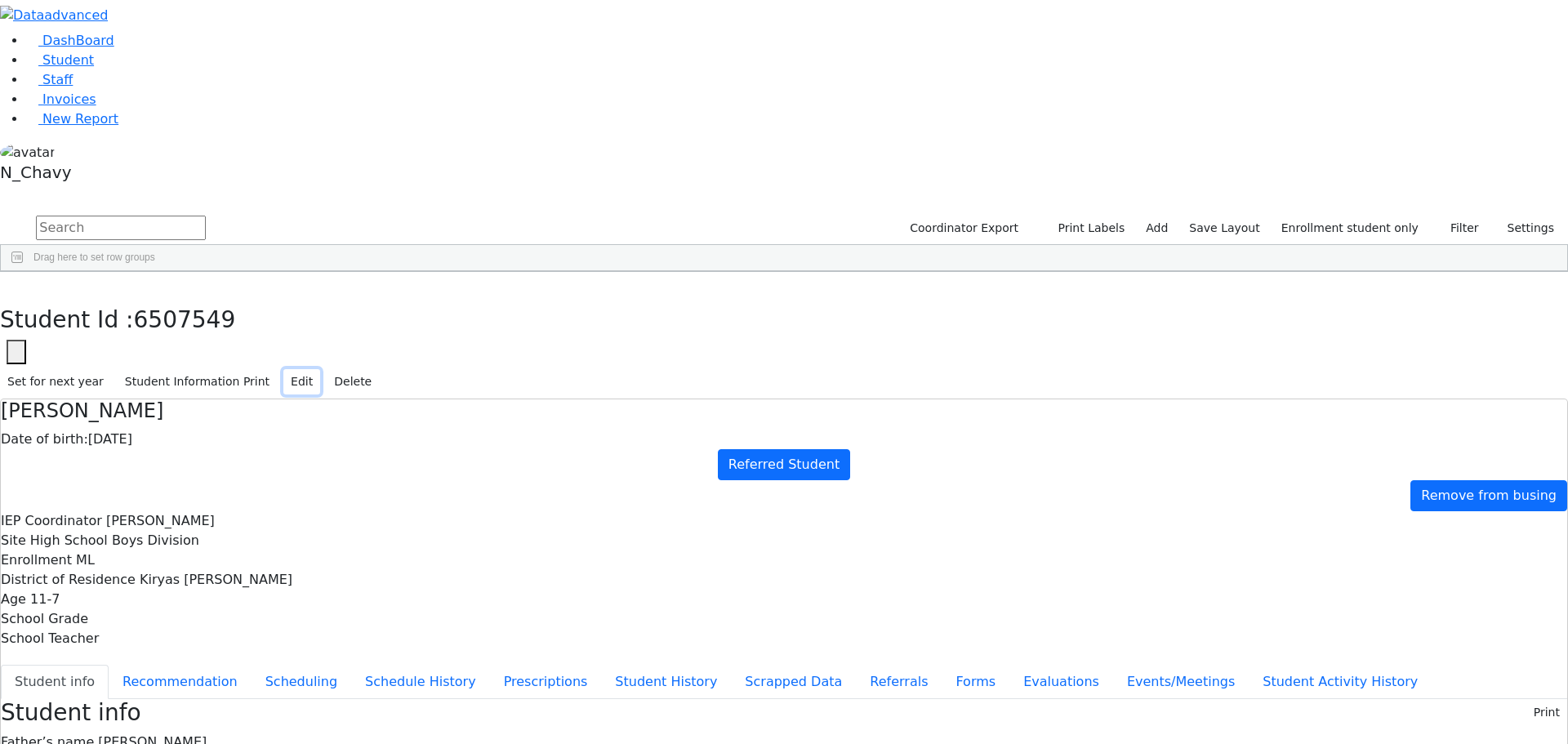
click at [321, 370] on button "Edit" at bounding box center [302, 381] width 37 height 25
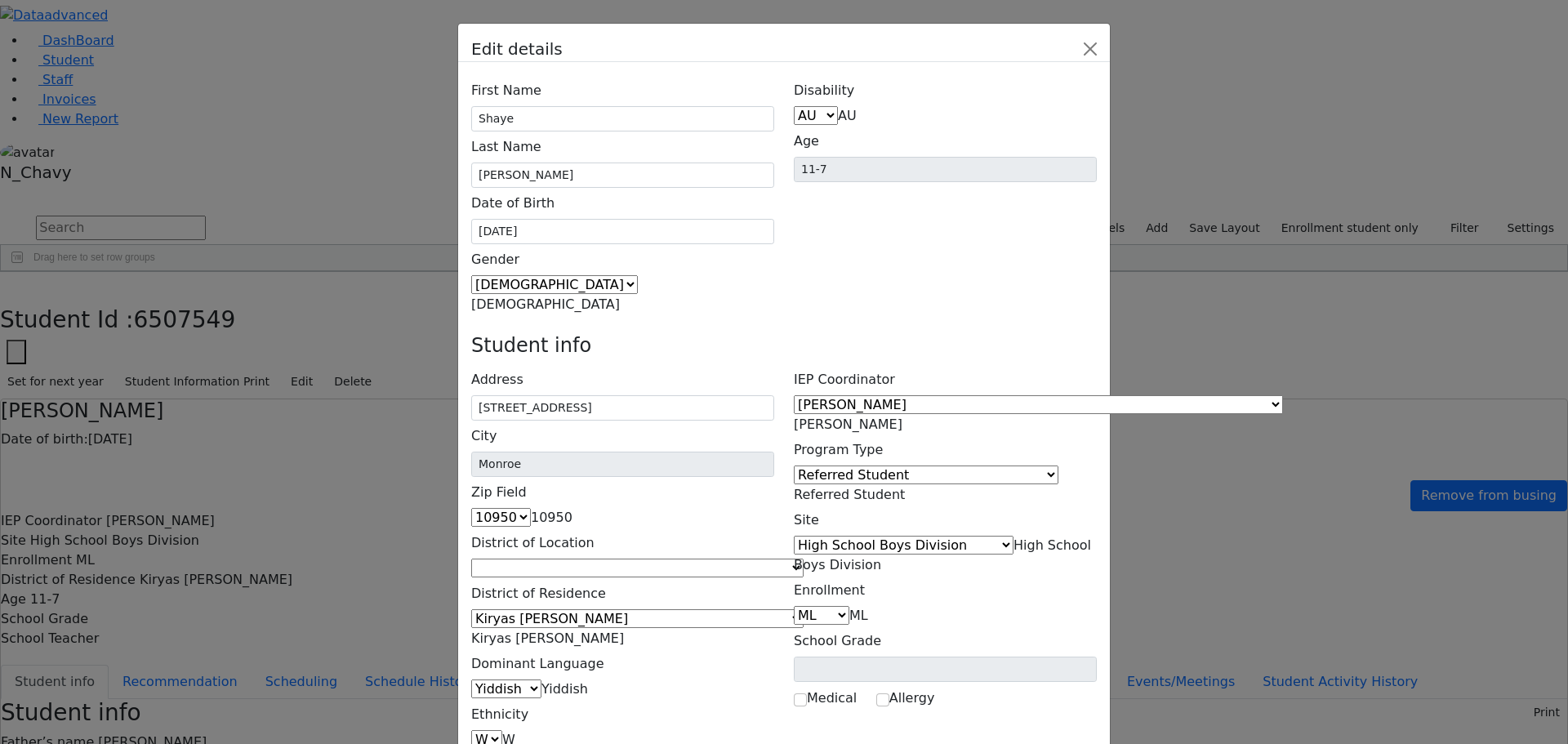
drag, startPoint x: 986, startPoint y: 276, endPoint x: 996, endPoint y: 276, distance: 10.0
click at [905, 487] on span "Referred Student" at bounding box center [849, 495] width 112 height 16
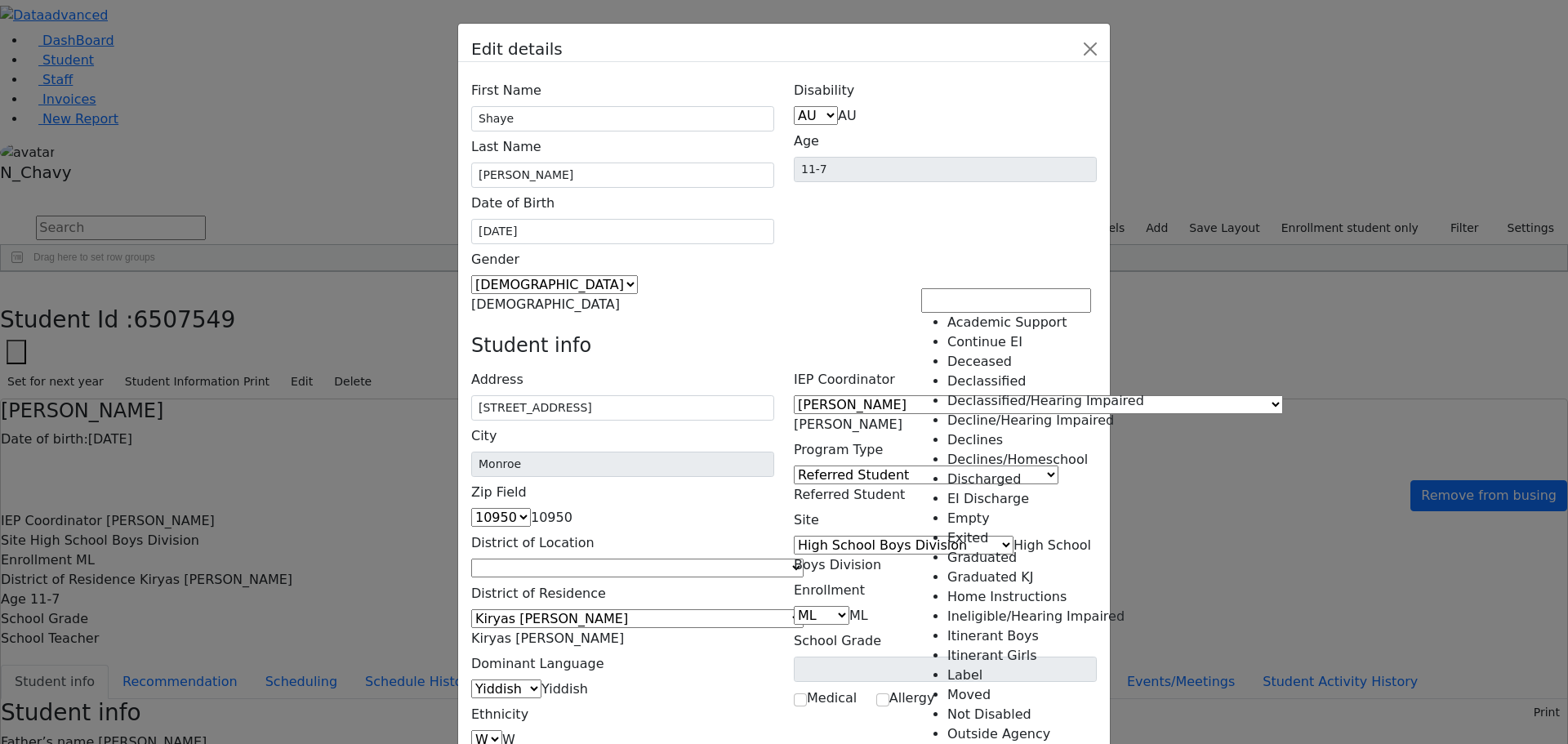
select select "11"
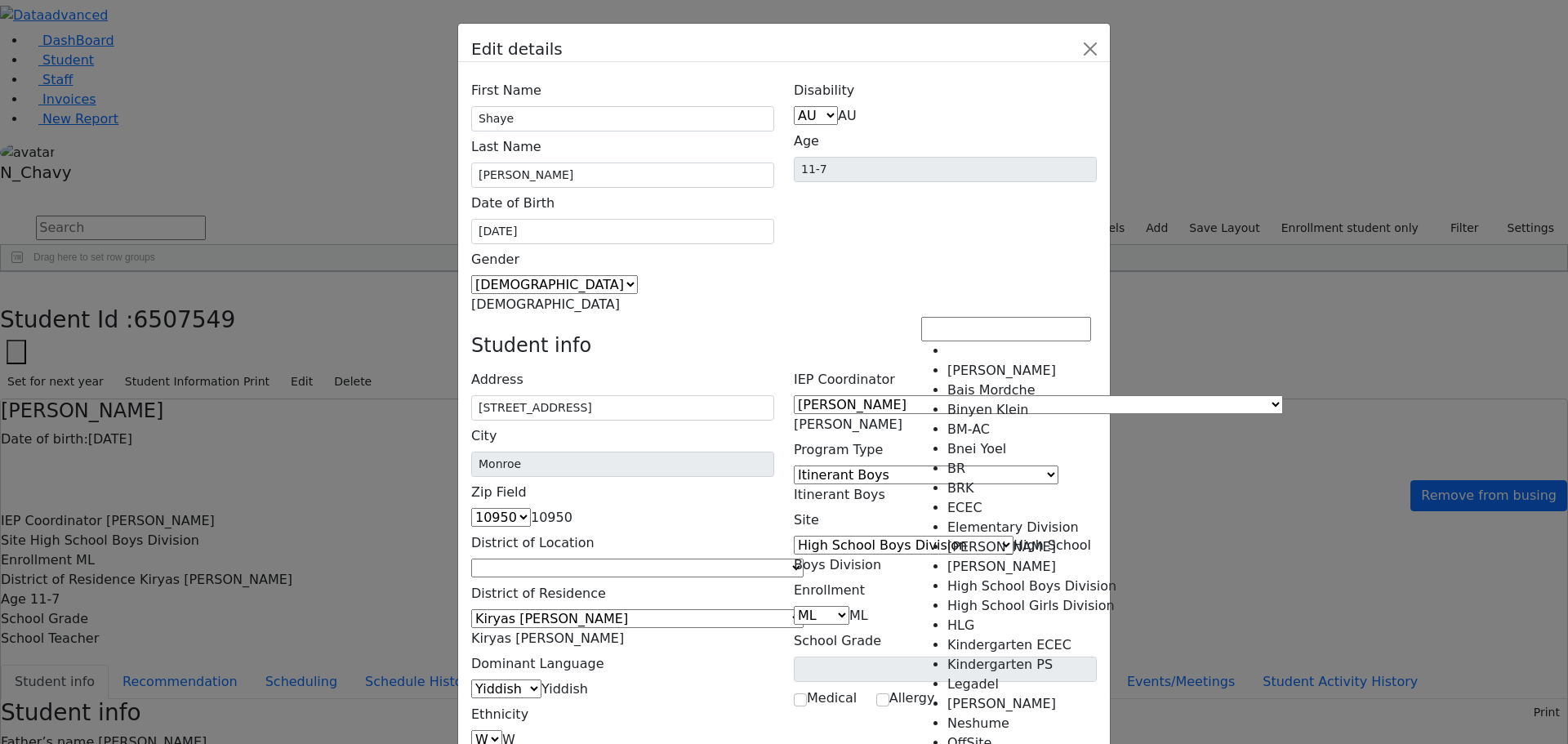
click at [993, 538] on span "High School Boys Division" at bounding box center [942, 555] width 298 height 35
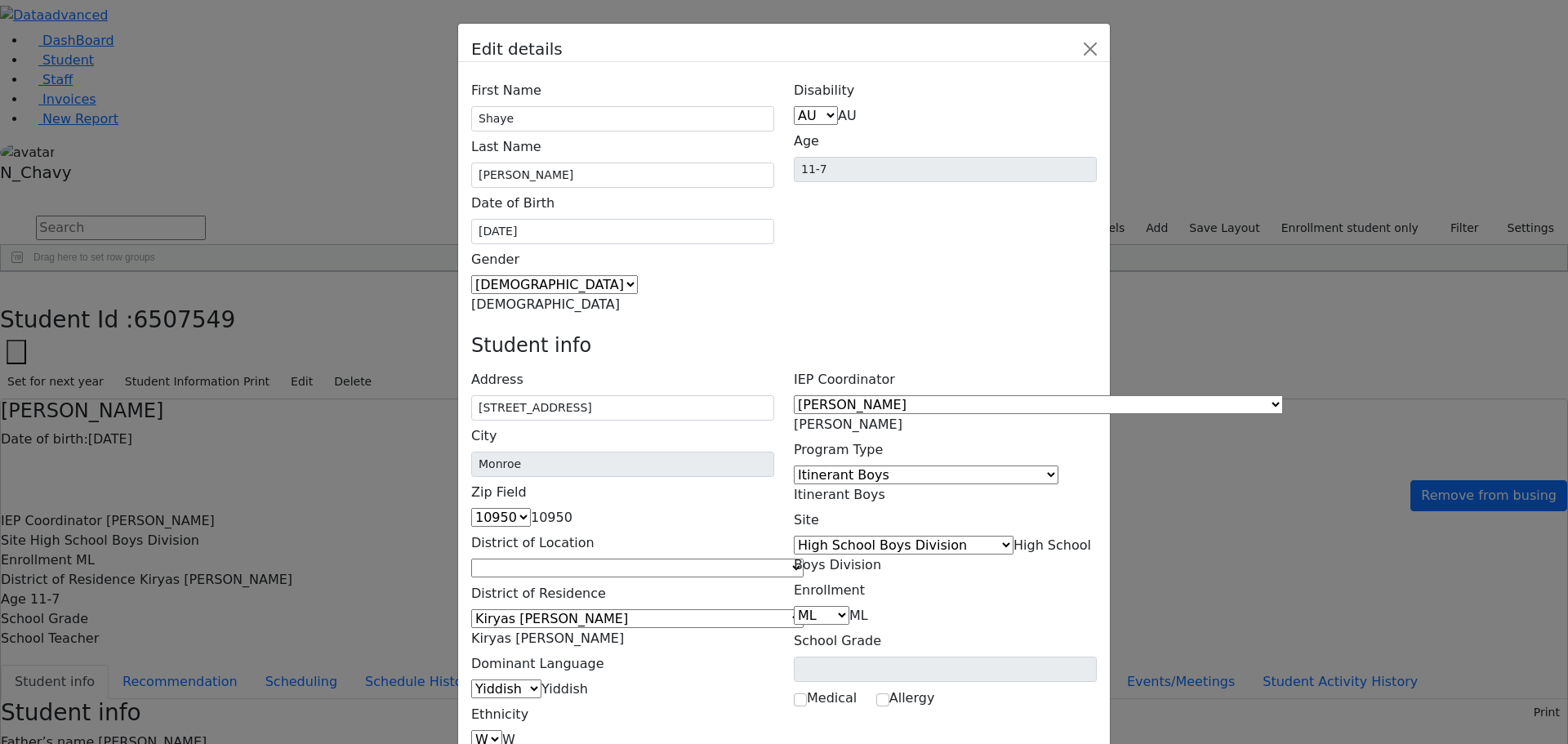
click at [885, 487] on span "Itinerant Boys" at bounding box center [839, 495] width 92 height 16
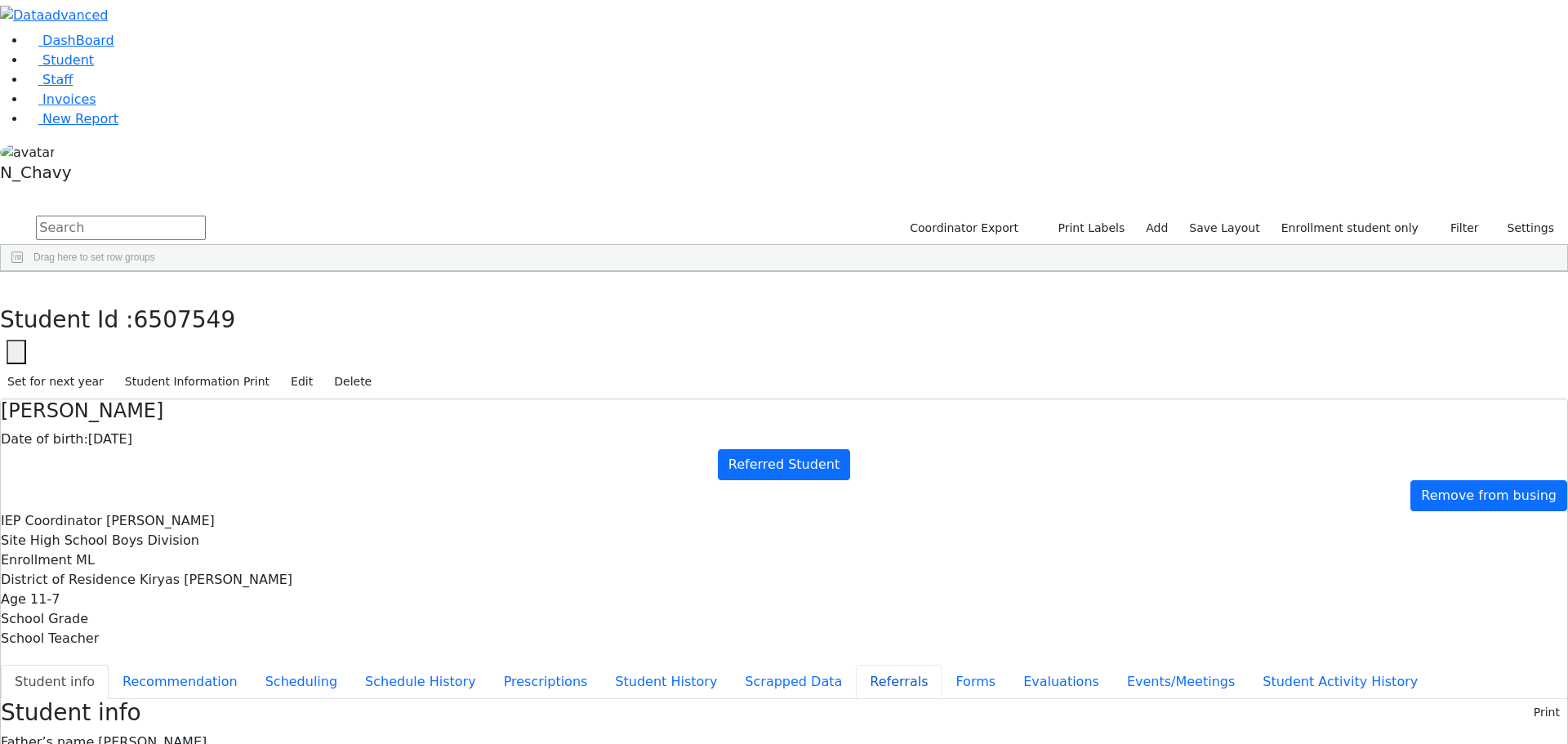
click at [856, 665] on button "Referrals" at bounding box center [899, 682] width 86 height 34
click at [109, 665] on button "Student info" at bounding box center [55, 682] width 108 height 34
click at [321, 370] on button "Edit" at bounding box center [302, 381] width 37 height 25
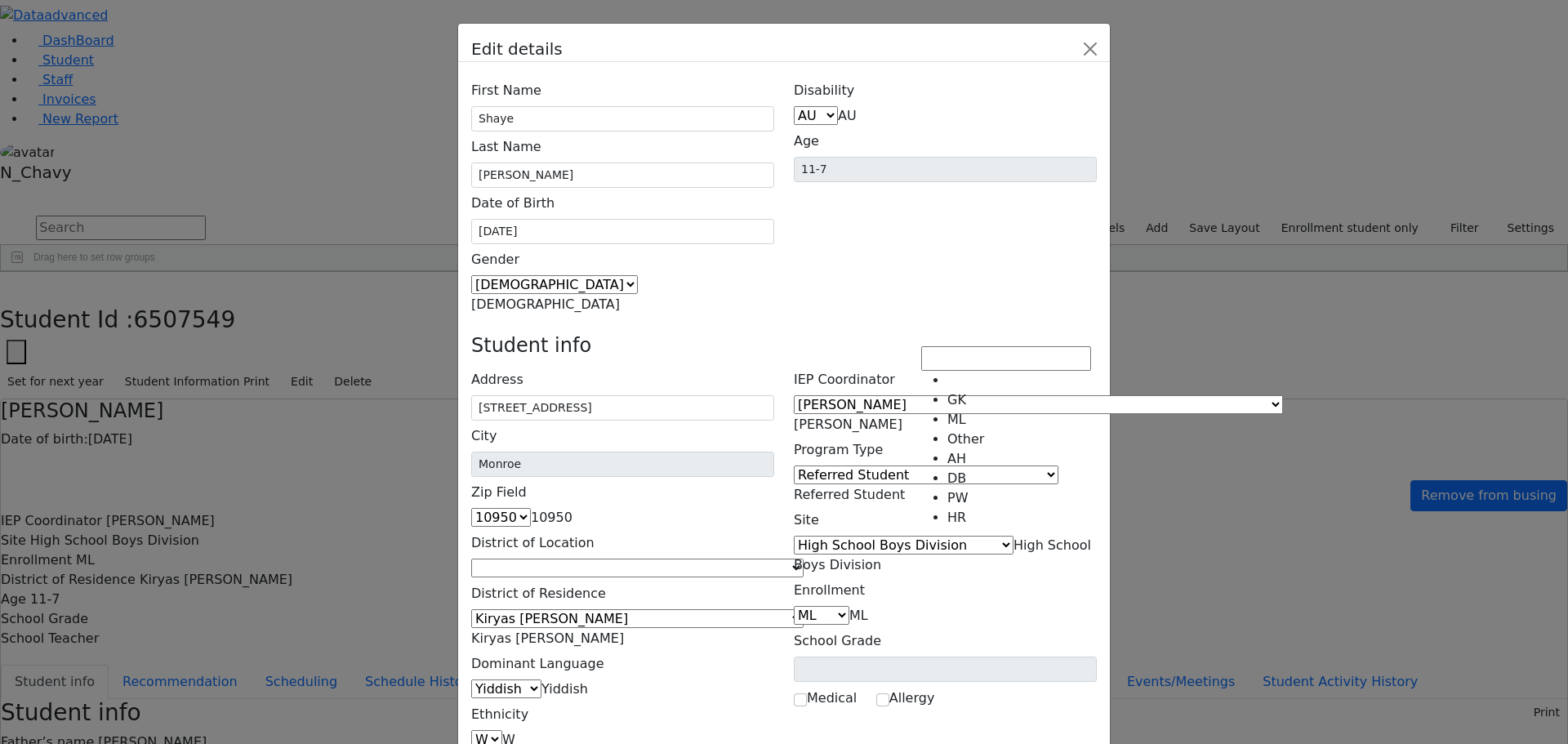
click at [868, 608] on span "ML" at bounding box center [858, 616] width 19 height 16
select select "4"
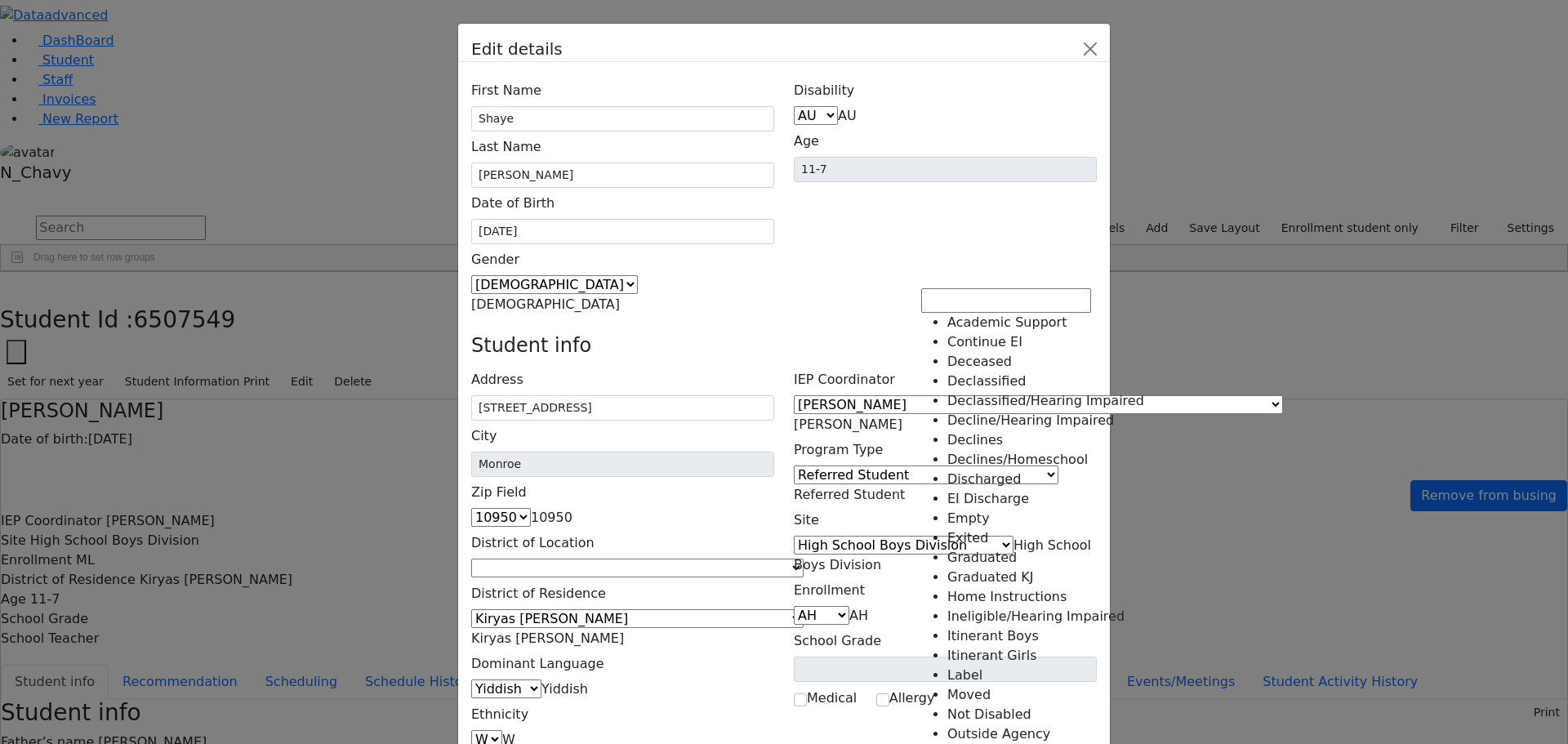
click at [905, 487] on span "Referred Student" at bounding box center [849, 495] width 112 height 16
select select "11"
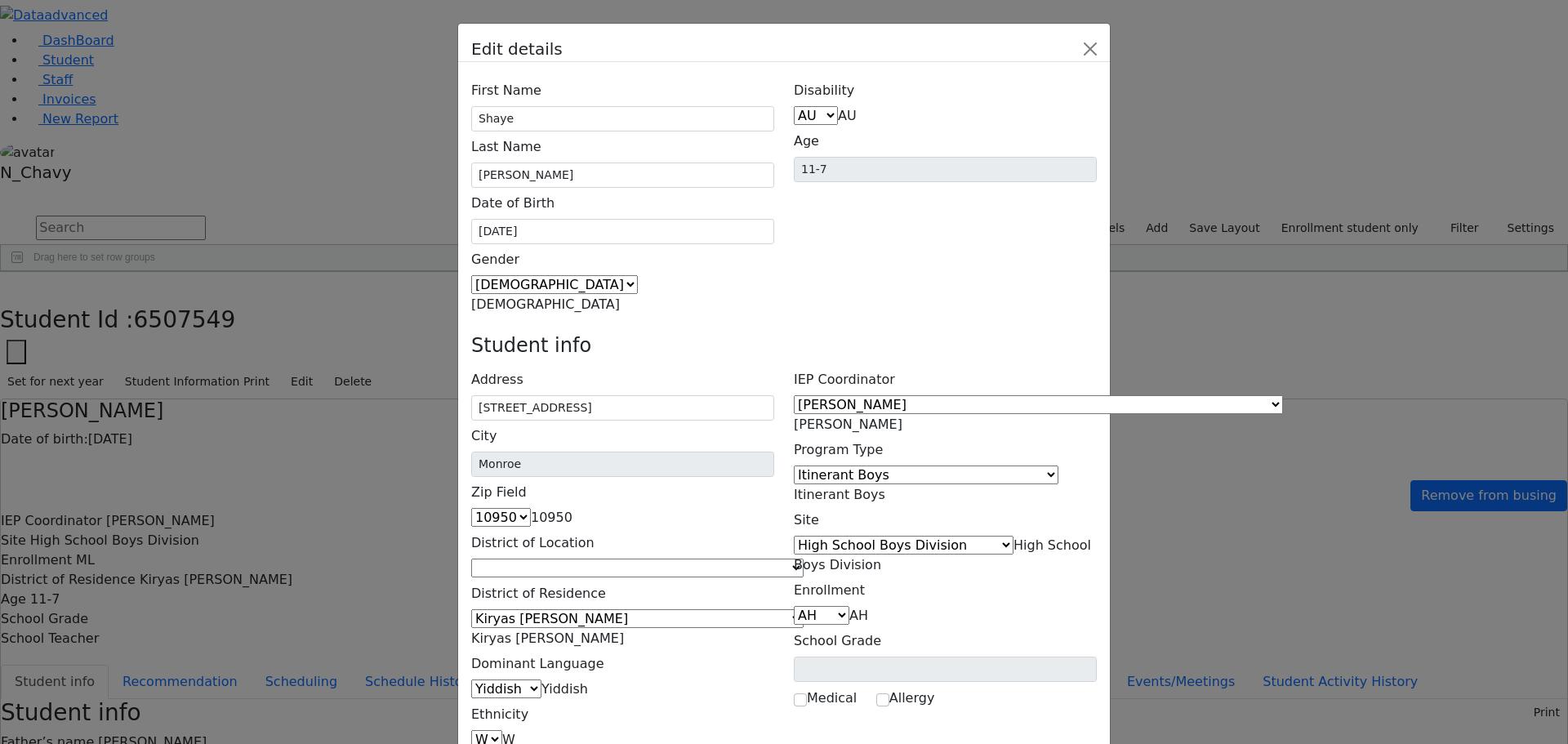
click at [902, 416] on span "[PERSON_NAME]" at bounding box center [847, 424] width 109 height 16
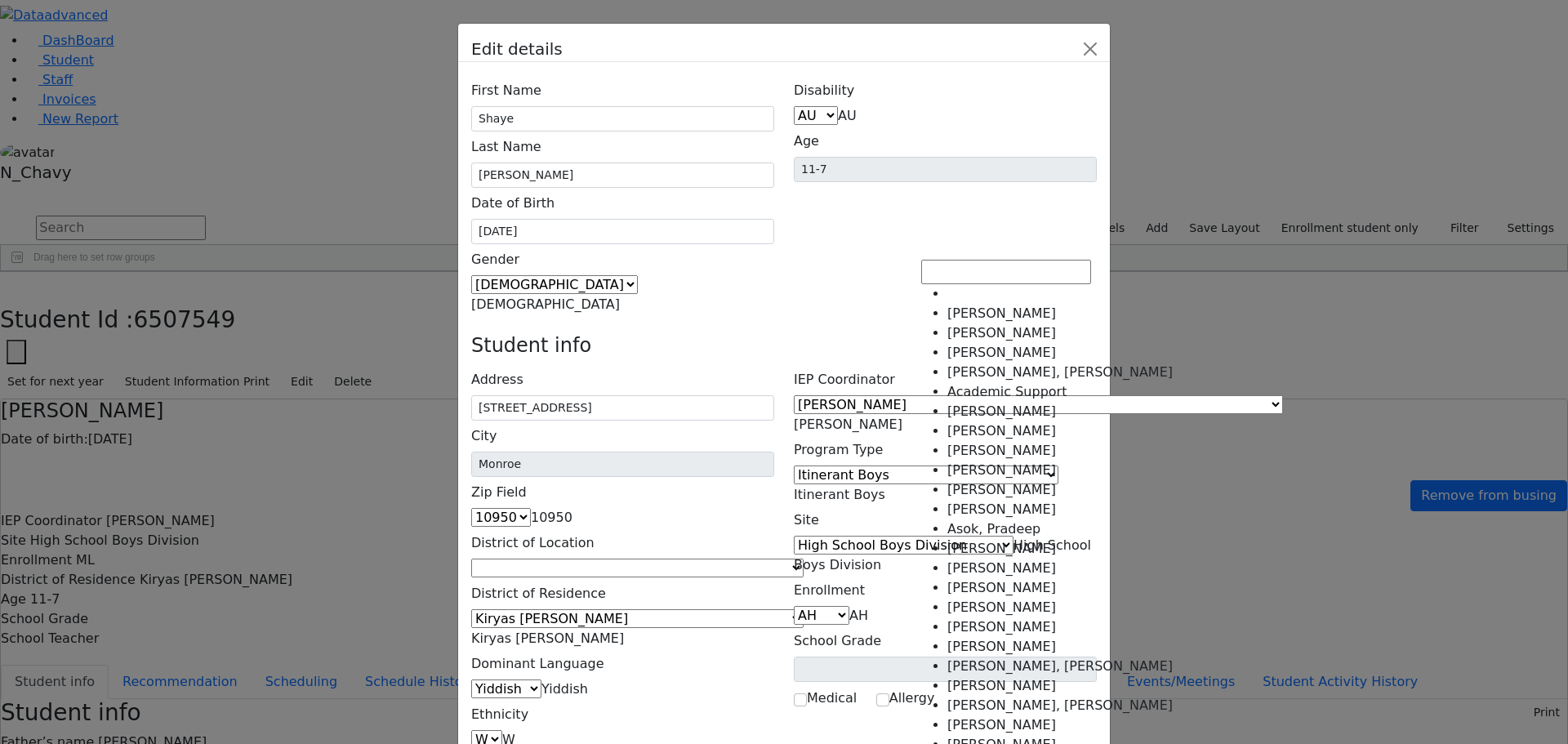
click at [989, 268] on input "Search" at bounding box center [1006, 272] width 170 height 25
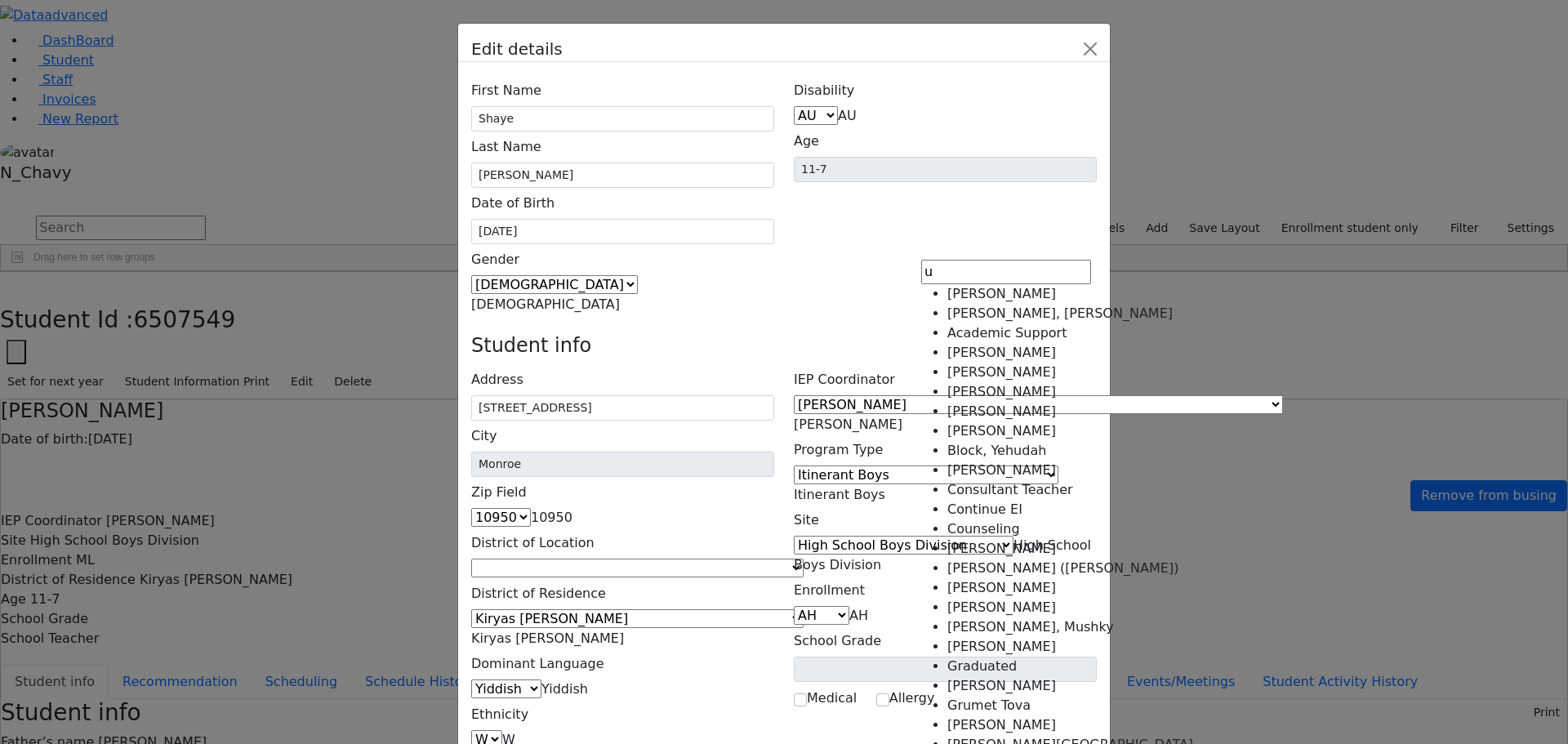
type input "un"
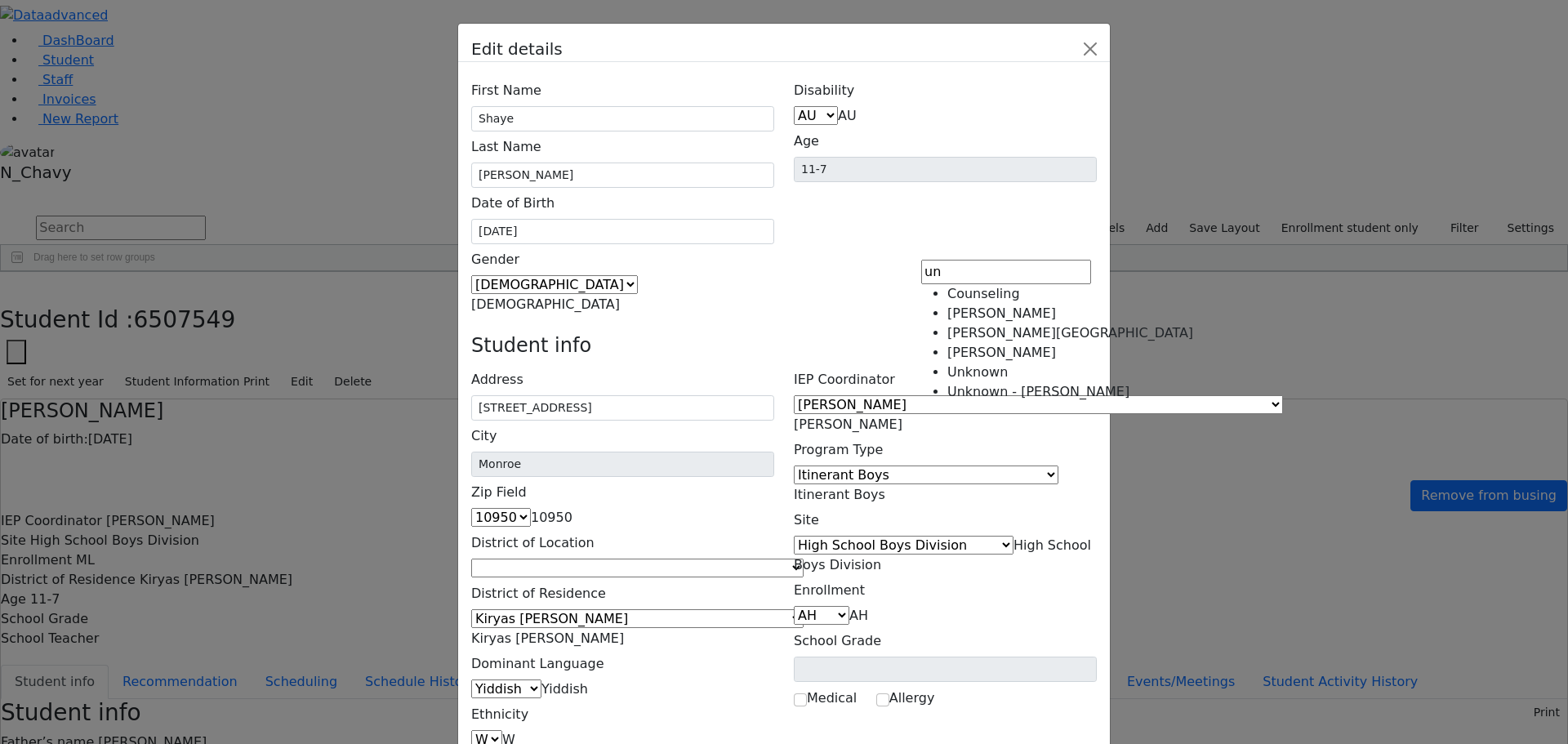
select select "-1"
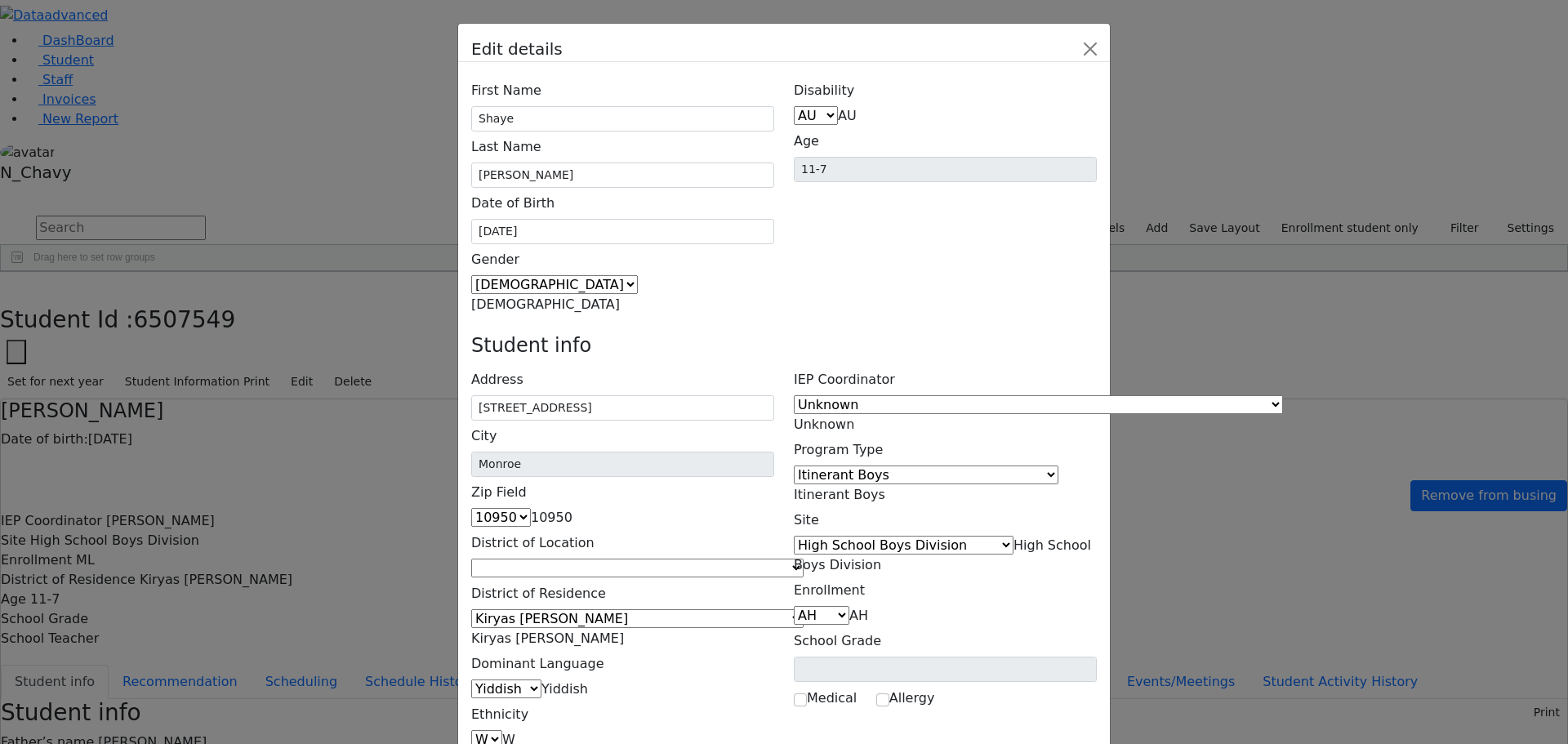
click at [986, 538] on span "High School Boys Division" at bounding box center [942, 555] width 298 height 35
type input "un"
select select "-1"
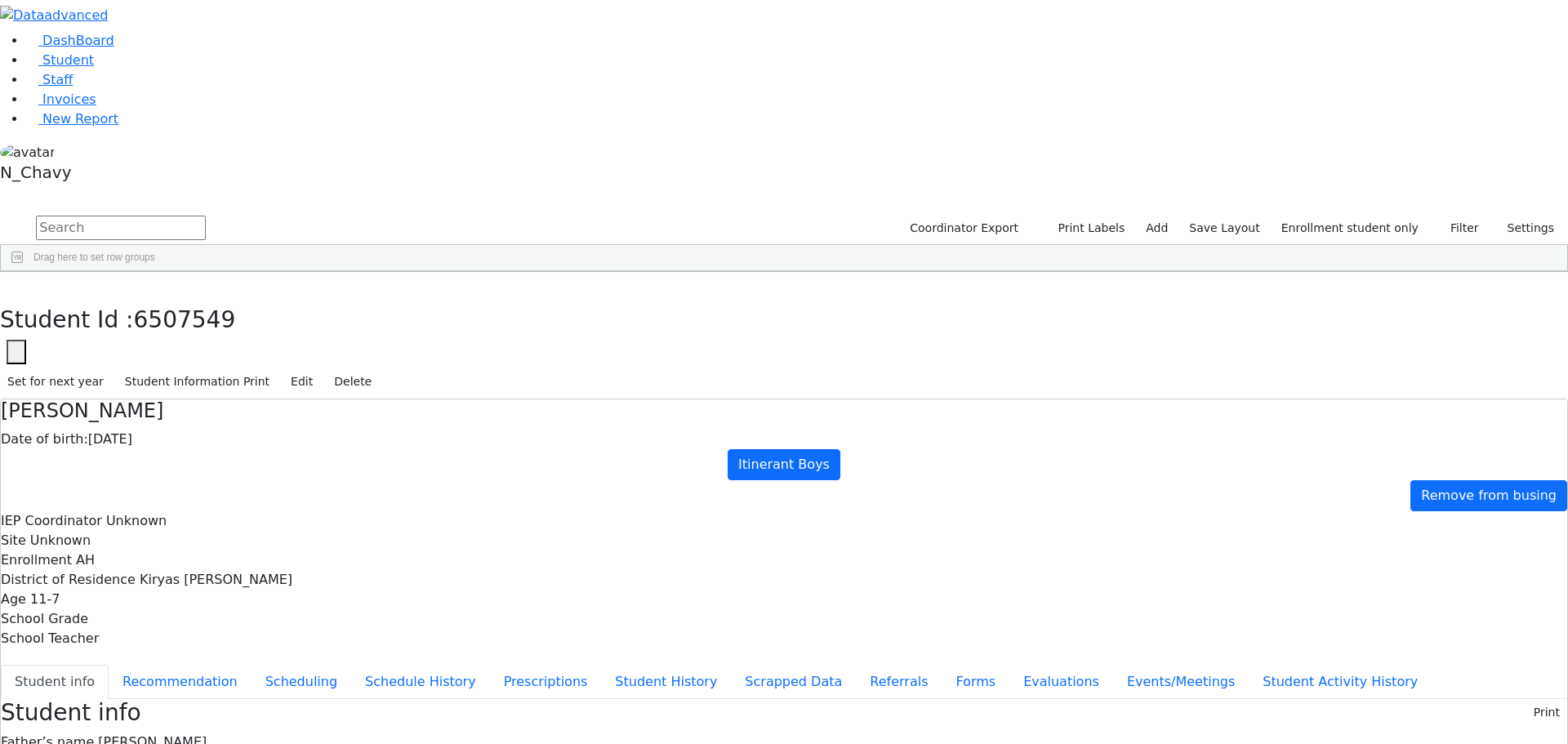
drag, startPoint x: 636, startPoint y: 227, endPoint x: 811, endPoint y: 483, distance: 310.1
drag, startPoint x: 636, startPoint y: 230, endPoint x: 811, endPoint y: 464, distance: 292.2
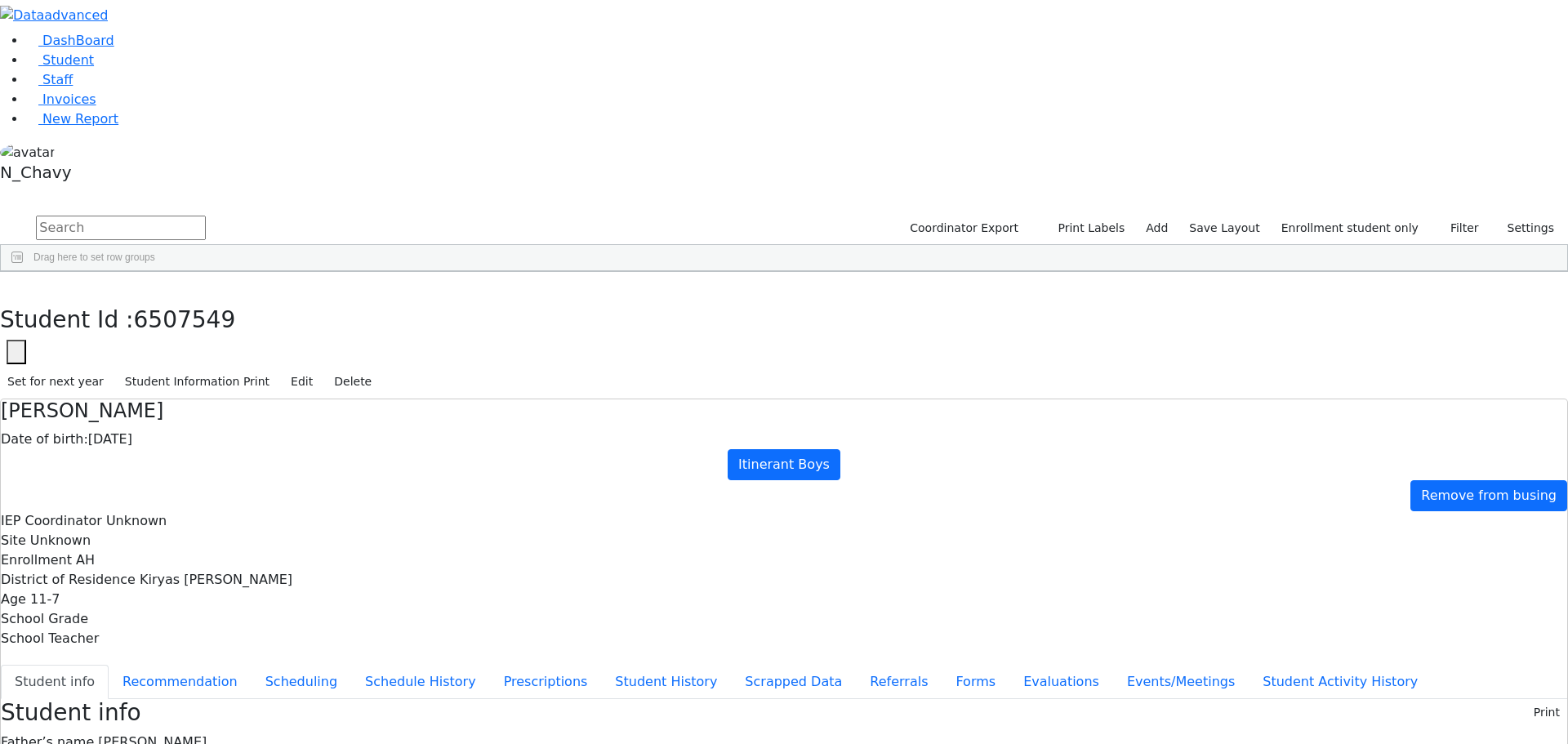
click at [16, 284] on icon "button" at bounding box center [11, 289] width 9 height 10
click at [167, 550] on div "Feldman" at bounding box center [125, 561] width 84 height 23
click at [321, 370] on button "Edit" at bounding box center [302, 381] width 37 height 25
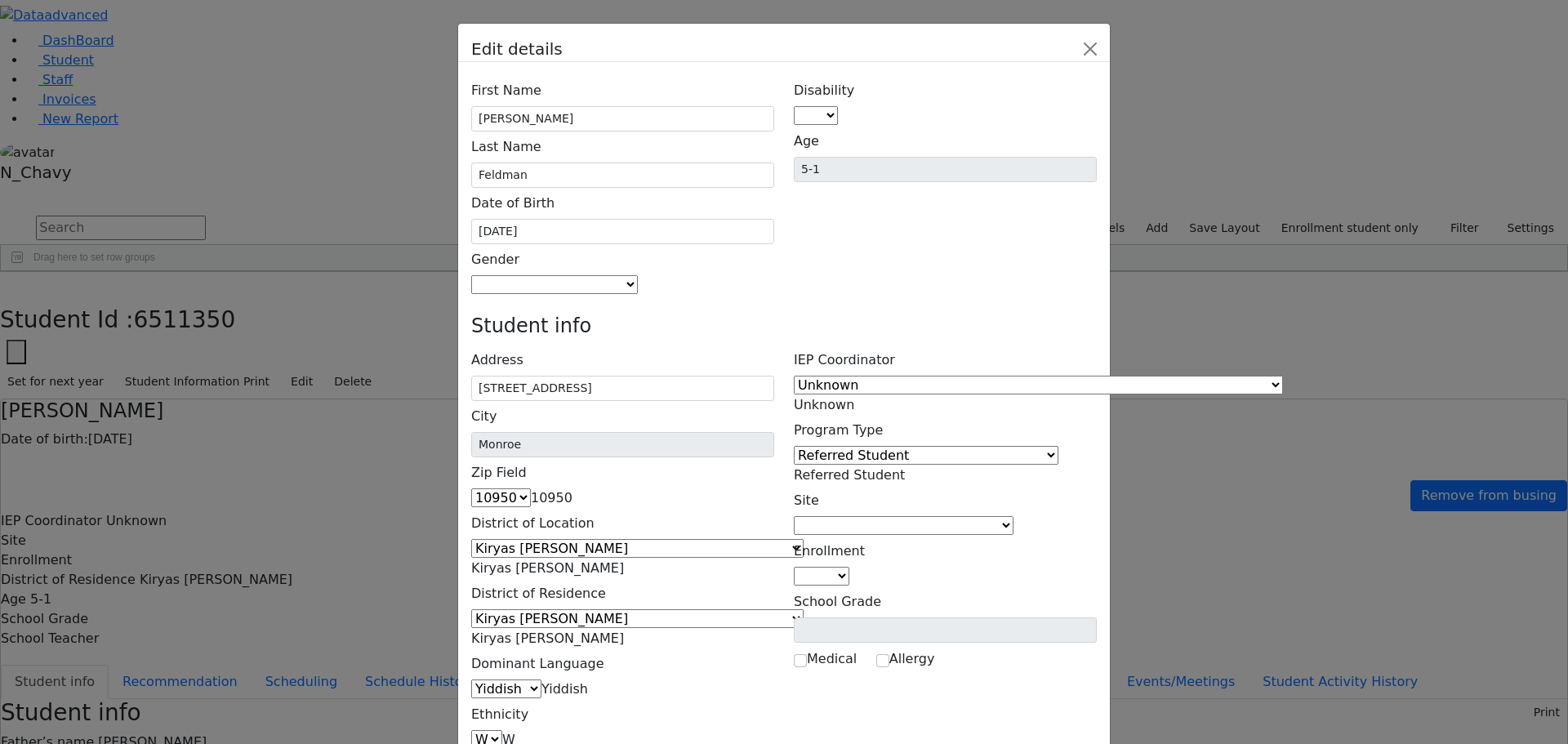
drag, startPoint x: 1015, startPoint y: 556, endPoint x: 1055, endPoint y: 558, distance: 40.0
paste input "05"
type input "[PHONE_NUMBER]"
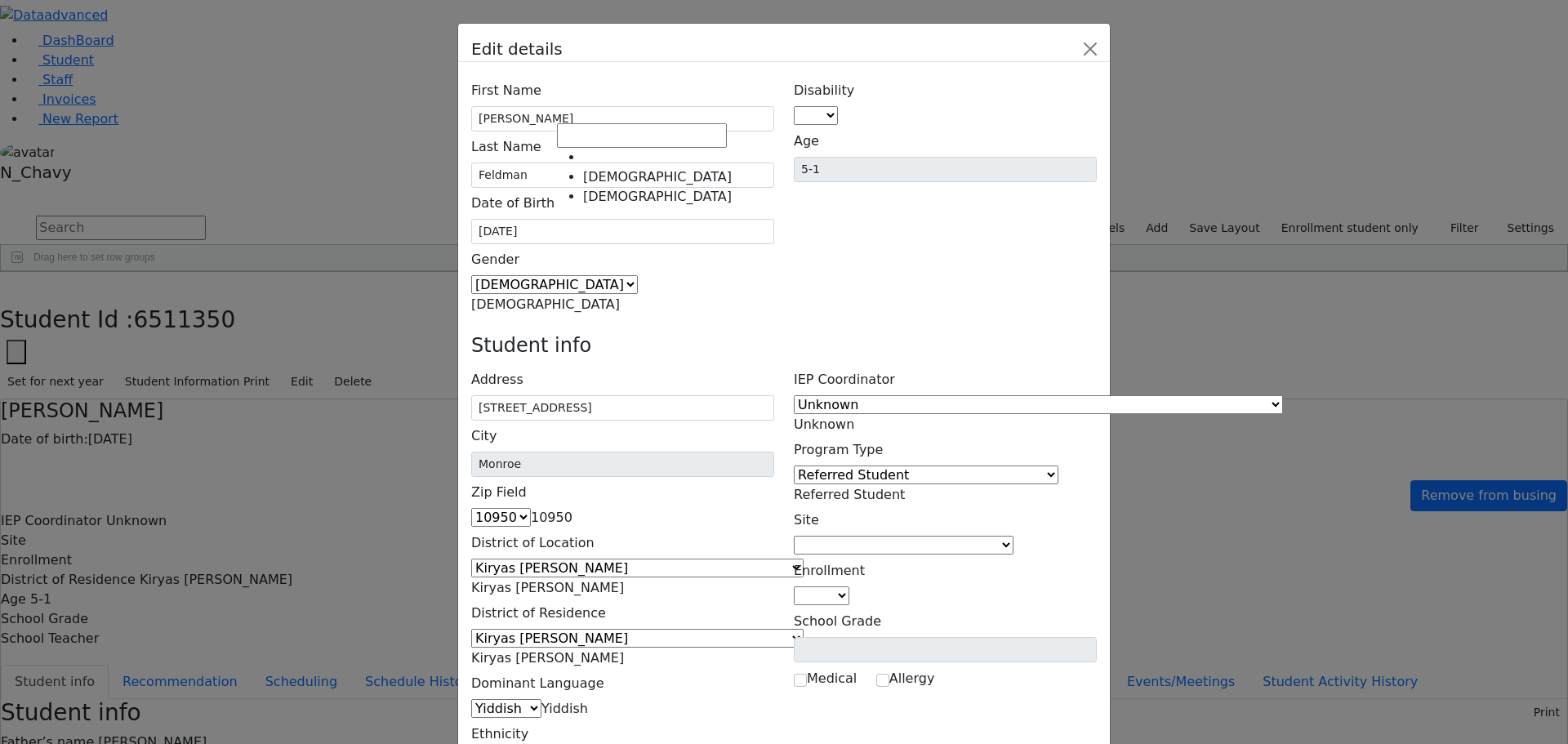
drag, startPoint x: 727, startPoint y: 113, endPoint x: 658, endPoint y: 94, distance: 71.6
select select "[DEMOGRAPHIC_DATA]"
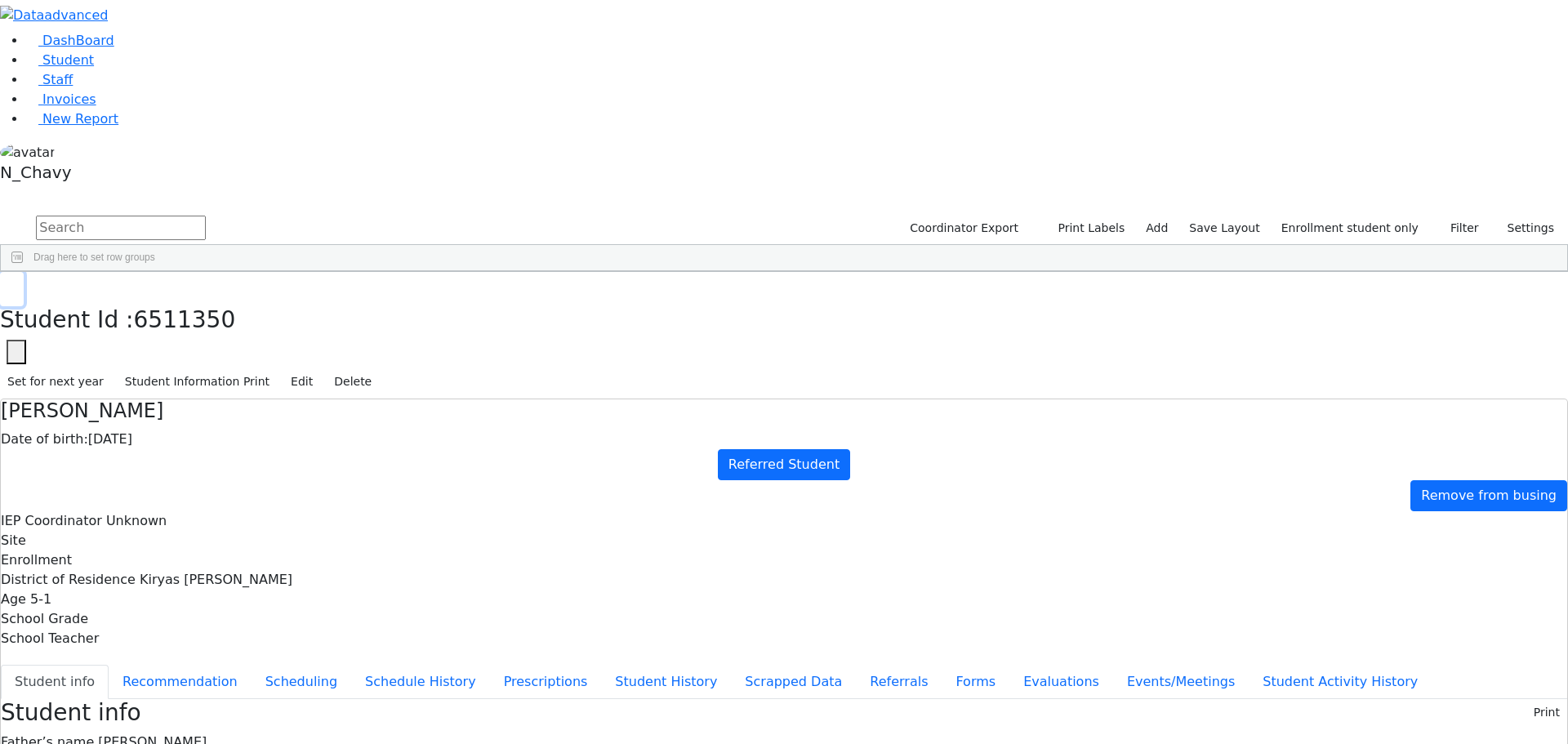
click at [16, 284] on icon "button" at bounding box center [11, 289] width 9 height 10
click at [167, 550] on div "Feldman" at bounding box center [125, 561] width 84 height 23
click at [24, 272] on button "button" at bounding box center [12, 289] width 24 height 34
